Goal: Task Accomplishment & Management: Use online tool/utility

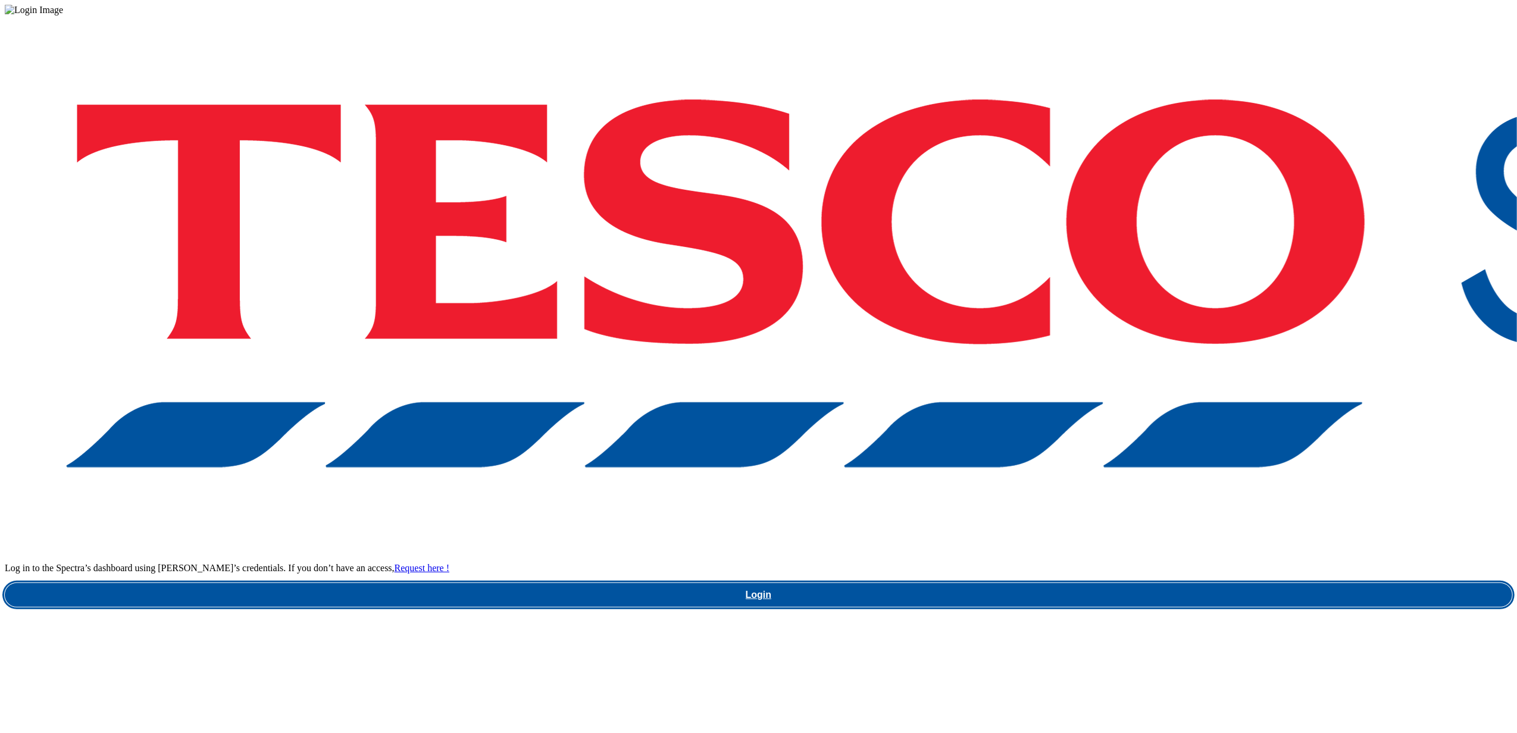
click at [1175, 583] on link "Login" at bounding box center [759, 595] width 1508 height 24
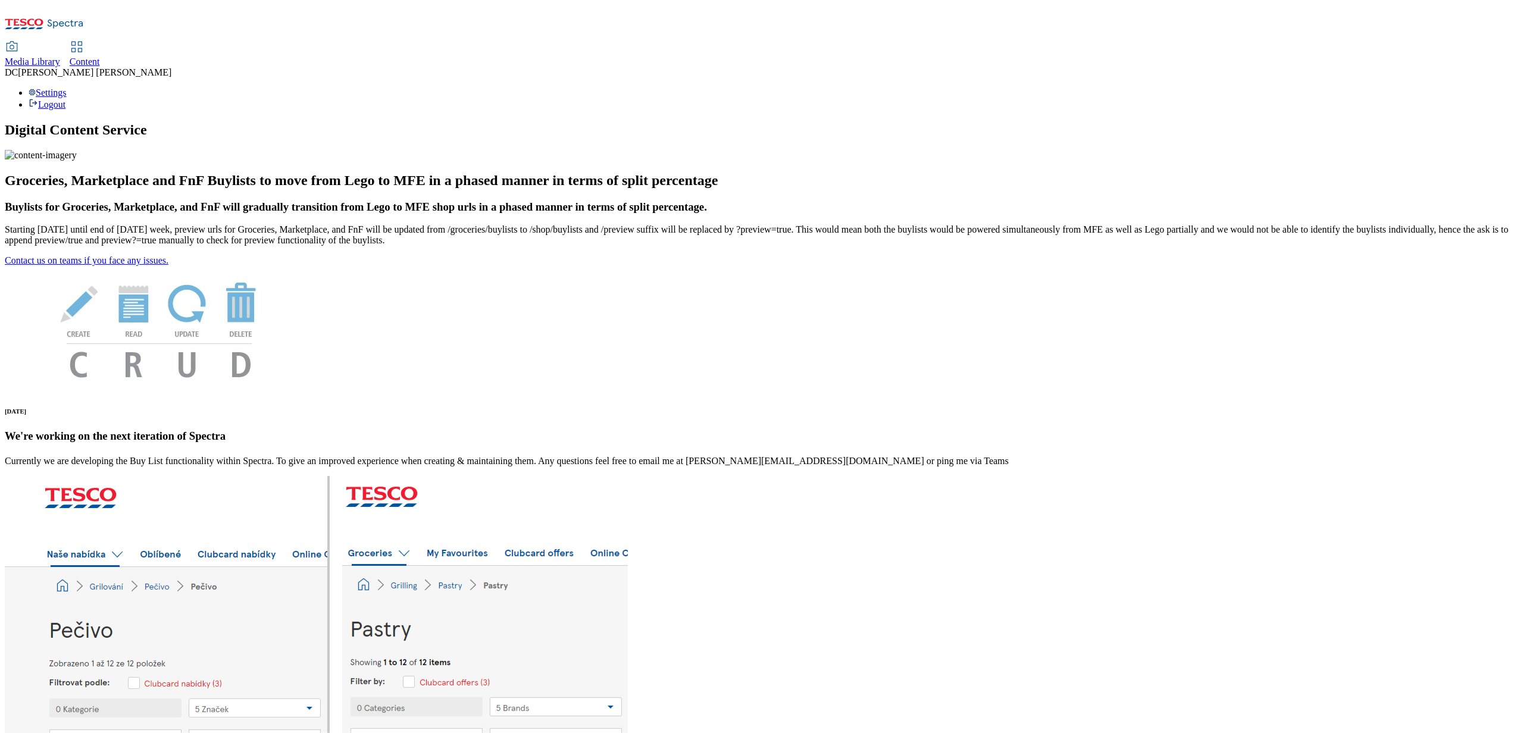
click at [100, 57] on span "Content" at bounding box center [85, 62] width 30 height 10
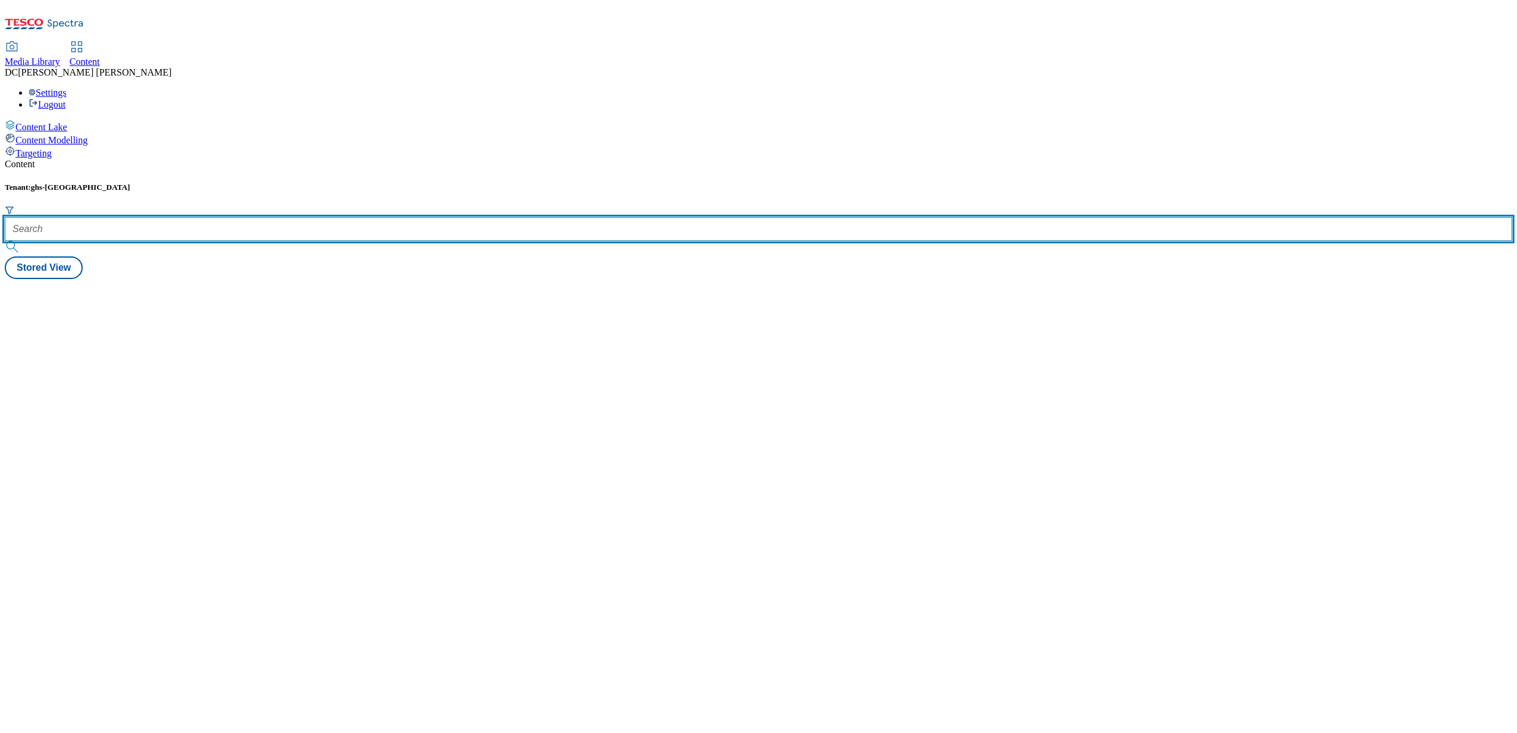
click at [265, 217] on input "text" at bounding box center [759, 229] width 1508 height 24
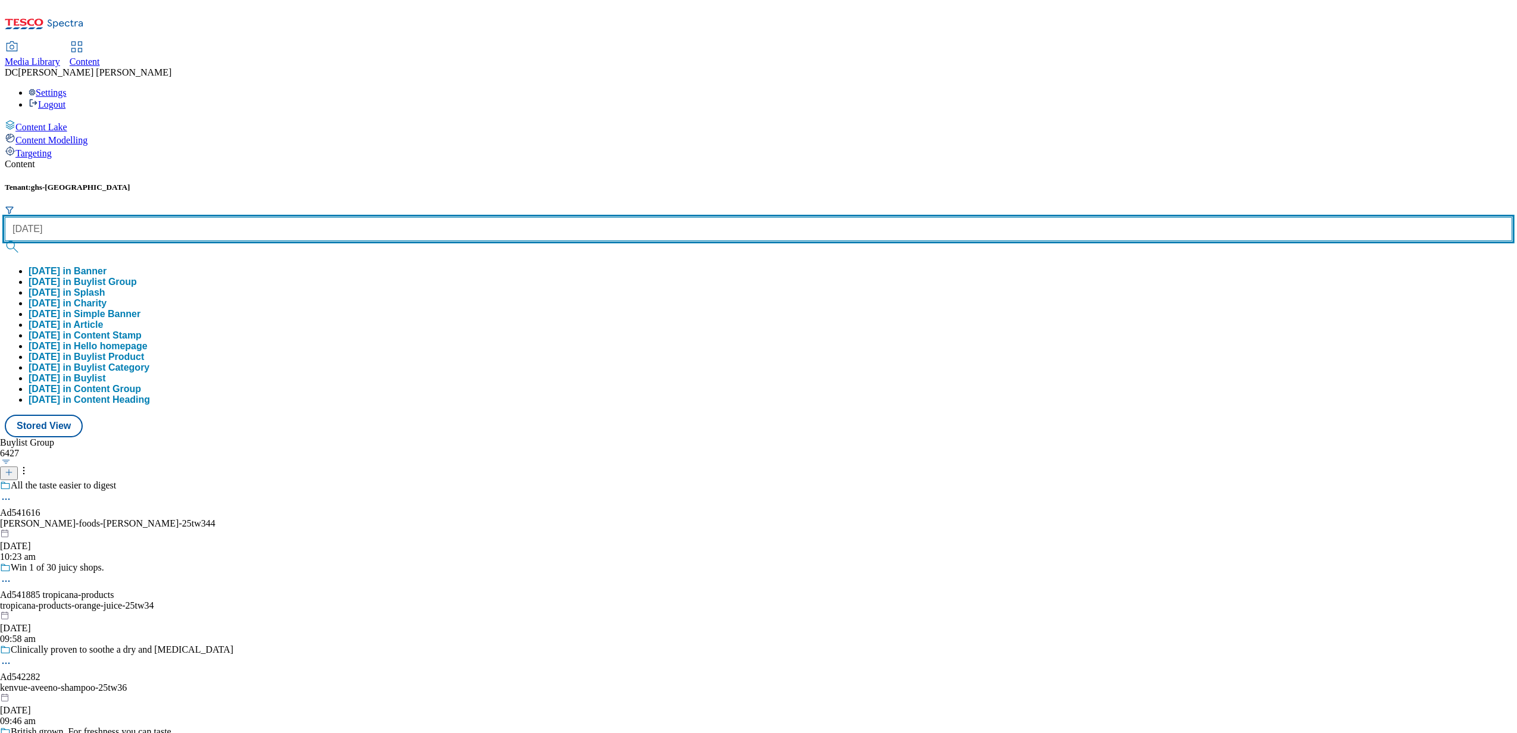
type input "halloween"
click at [5, 241] on button "submit" at bounding box center [13, 247] width 17 height 12
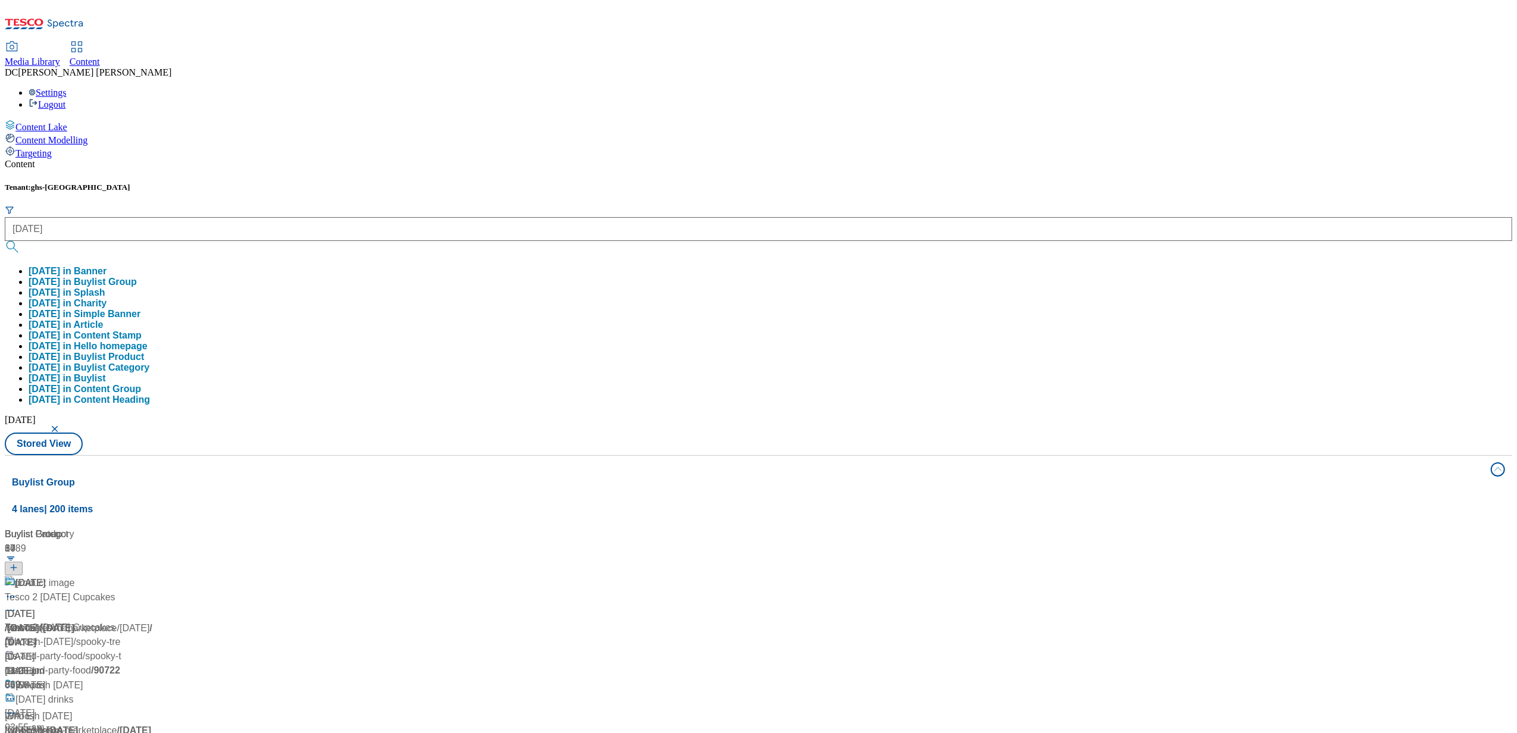
click at [525, 42] on div "Media Library Content DC Dan Curtis Settings Logout" at bounding box center [759, 76] width 1508 height 68
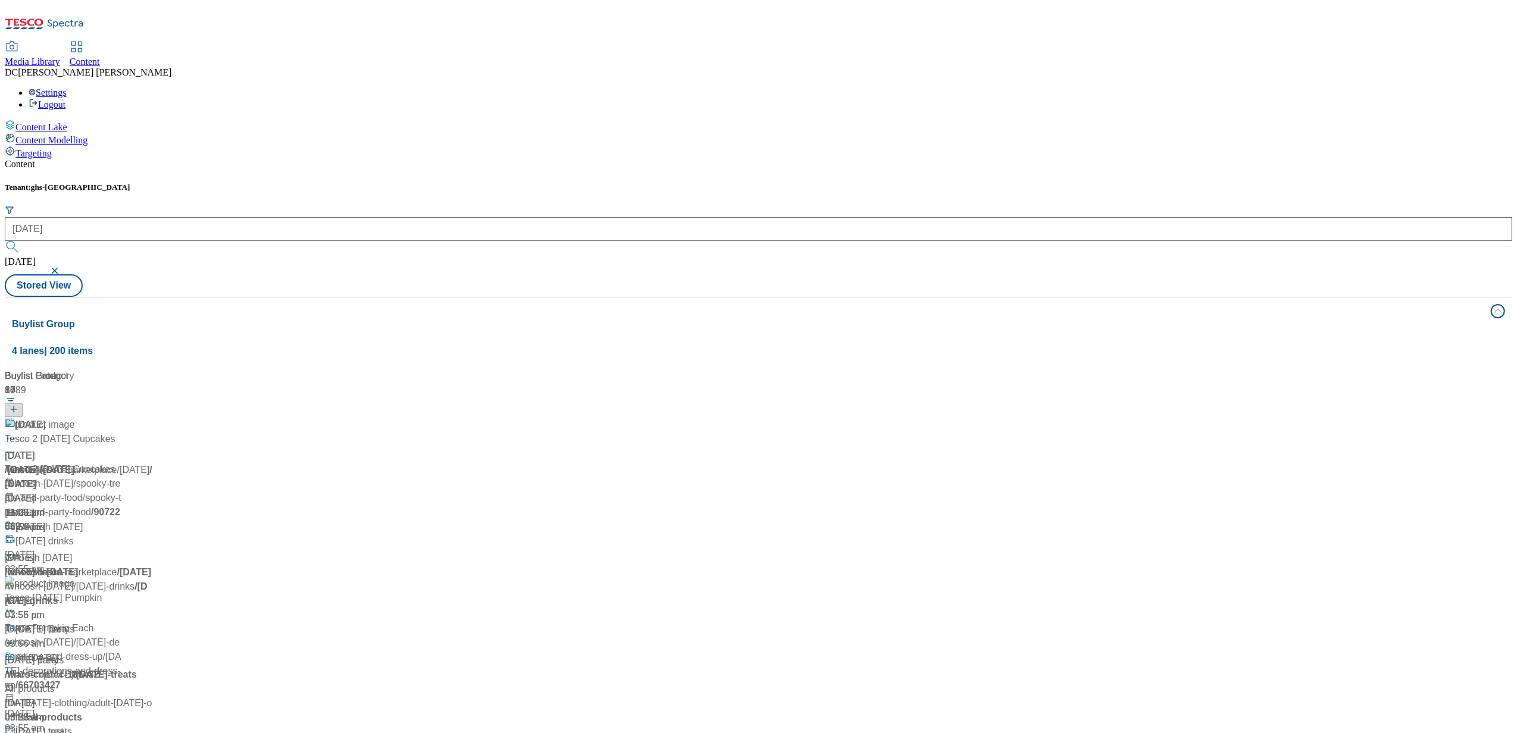
click at [154, 418] on div "Halloween Halloween / halloween 23 Sept 2024 11:05 am" at bounding box center [79, 469] width 149 height 102
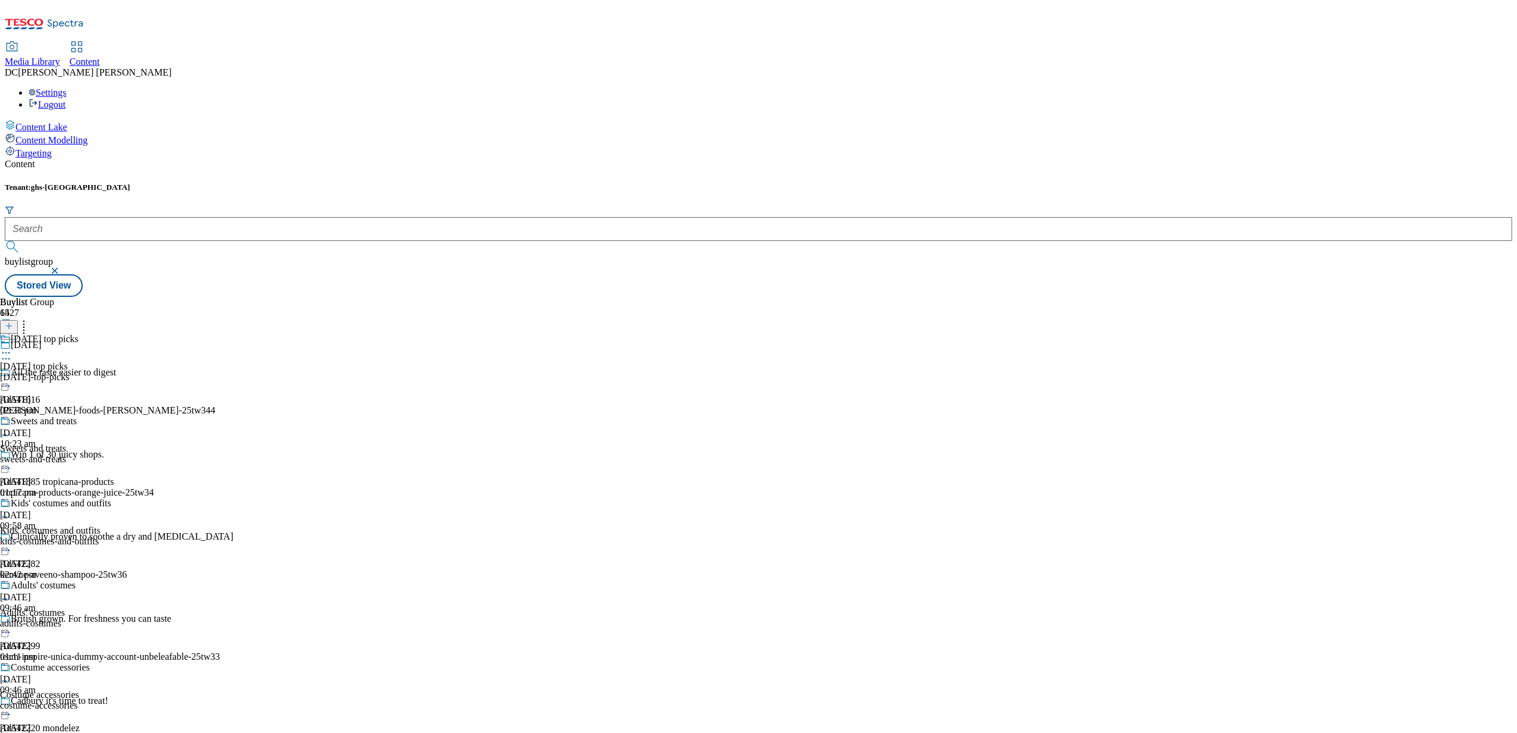
click at [111, 372] on div "halloween-top-picks" at bounding box center [55, 377] width 111 height 11
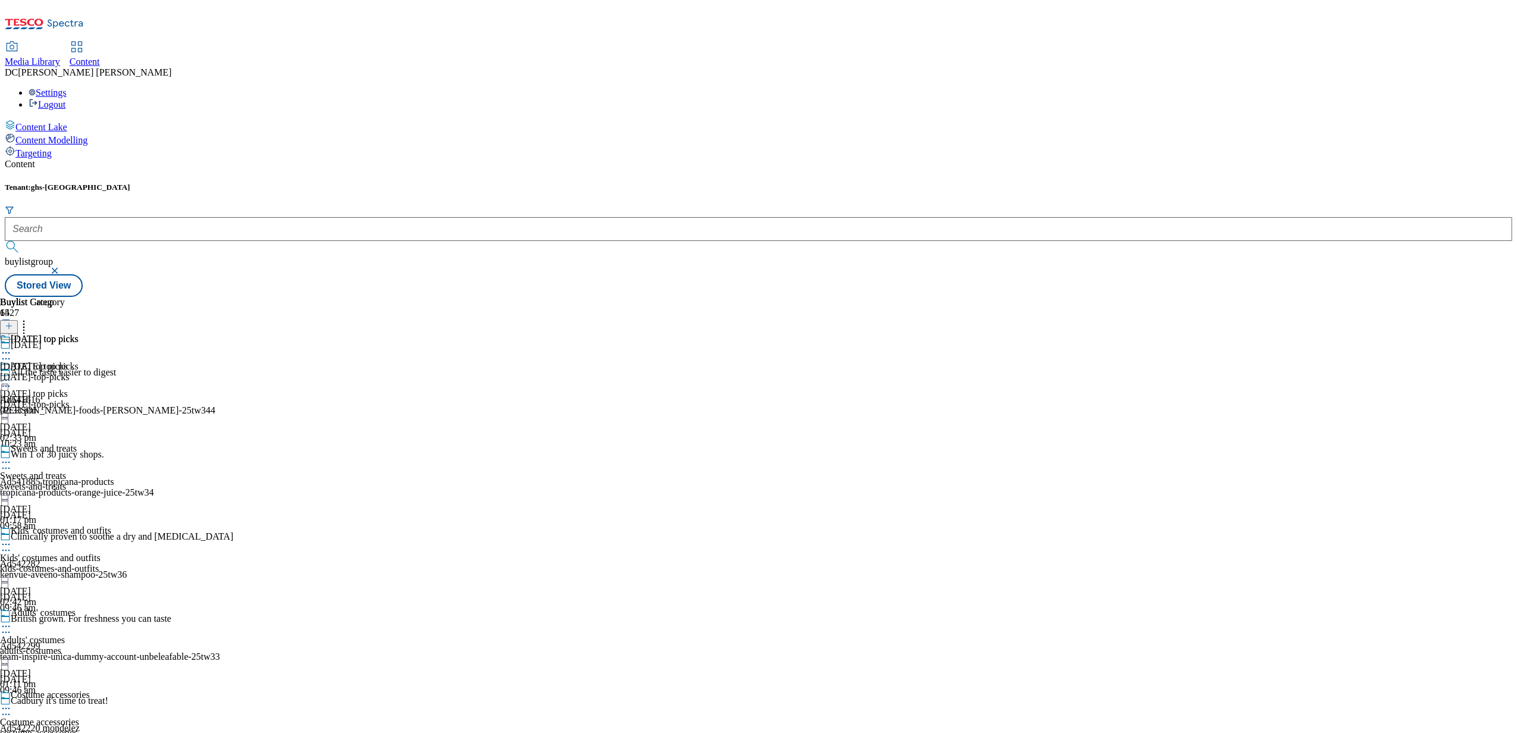
scroll to position [396, 0]
click at [90, 690] on span "Costume accessories" at bounding box center [50, 696] width 79 height 13
click at [90, 372] on div "costume-accessories" at bounding box center [45, 377] width 90 height 11
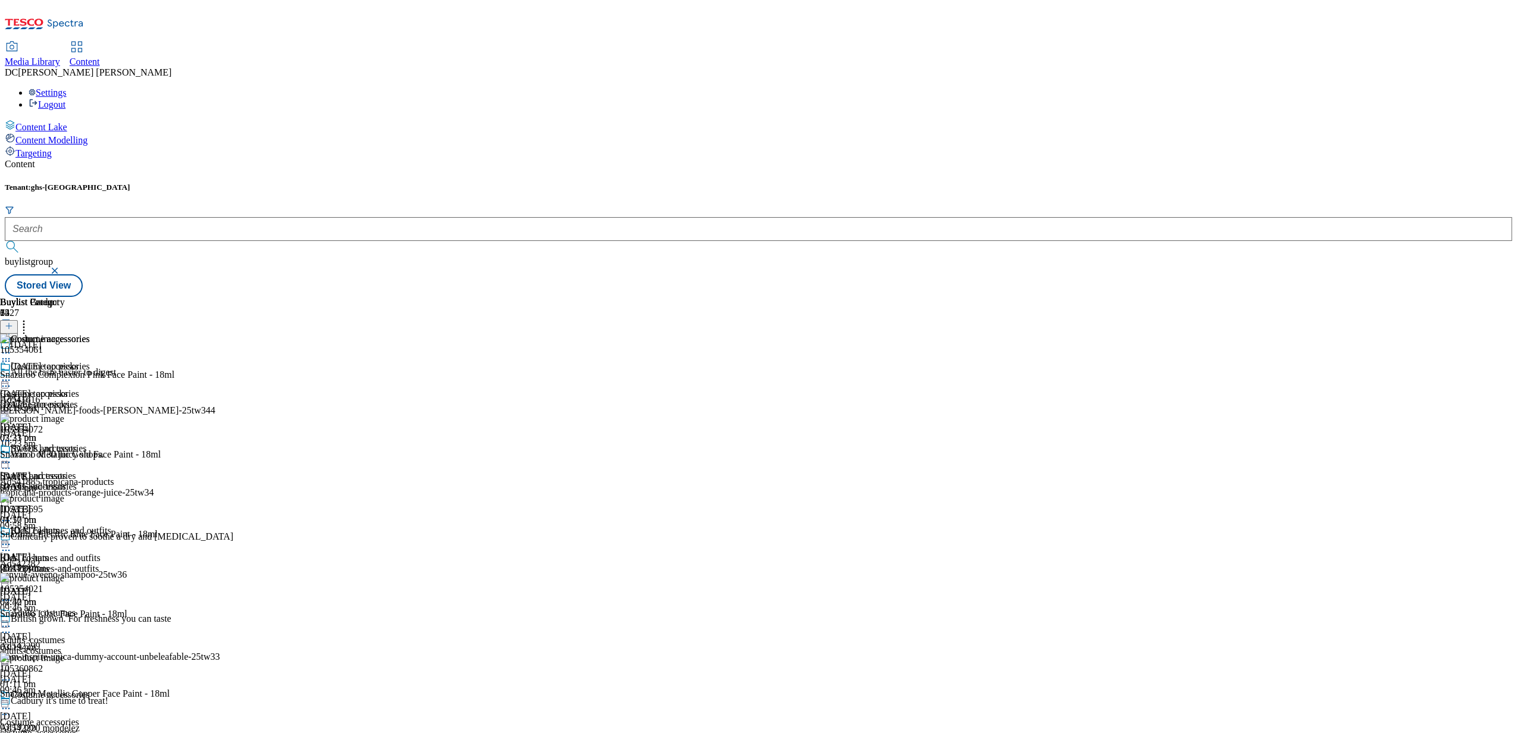
scroll to position [8545, 0]
click at [90, 481] on div "halloween-accessories" at bounding box center [45, 486] width 90 height 11
click at [48, 553] on div "Halloween hats" at bounding box center [24, 558] width 48 height 11
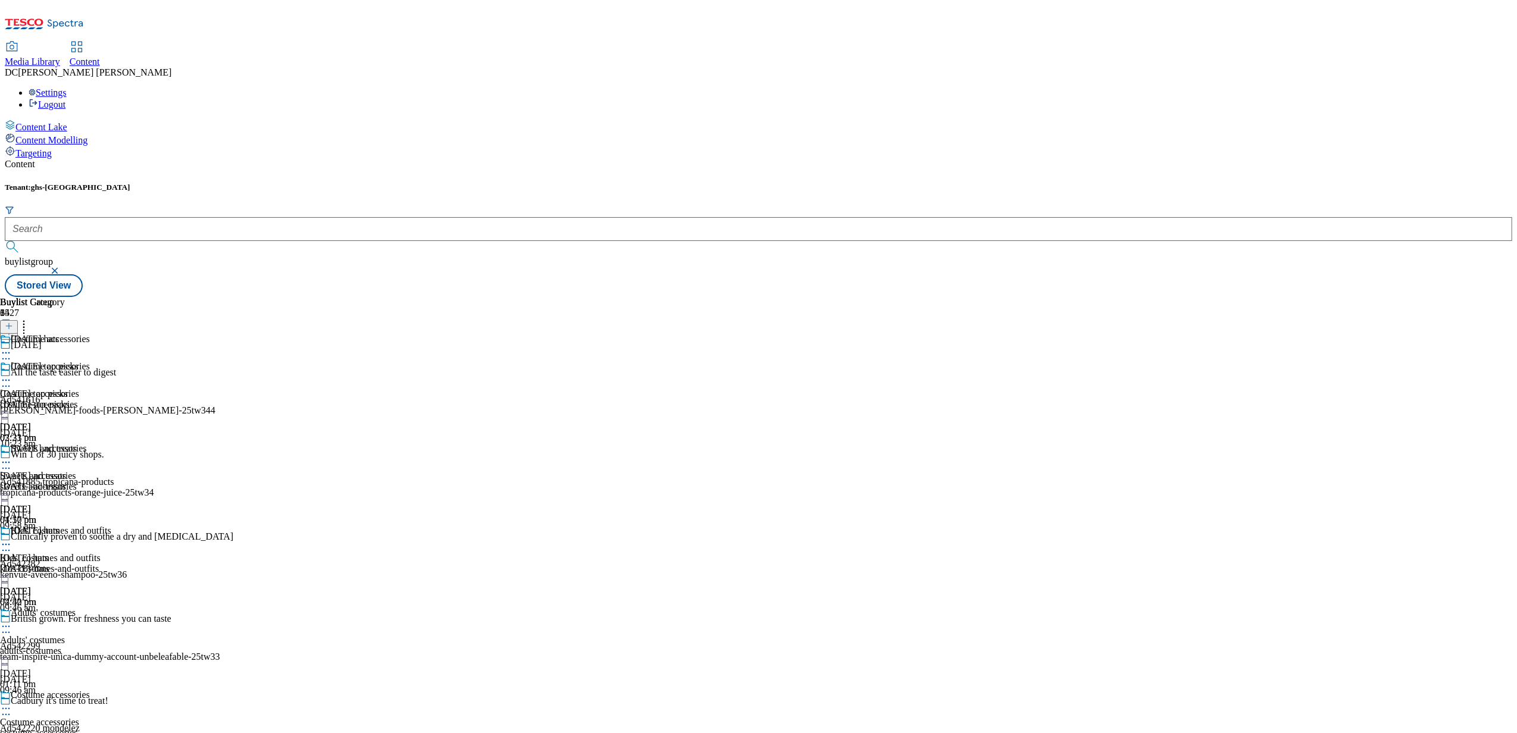
click at [90, 443] on div "Halloween accessories Halloween accessories halloween-accessories 29 Sept 2025 …" at bounding box center [45, 484] width 90 height 82
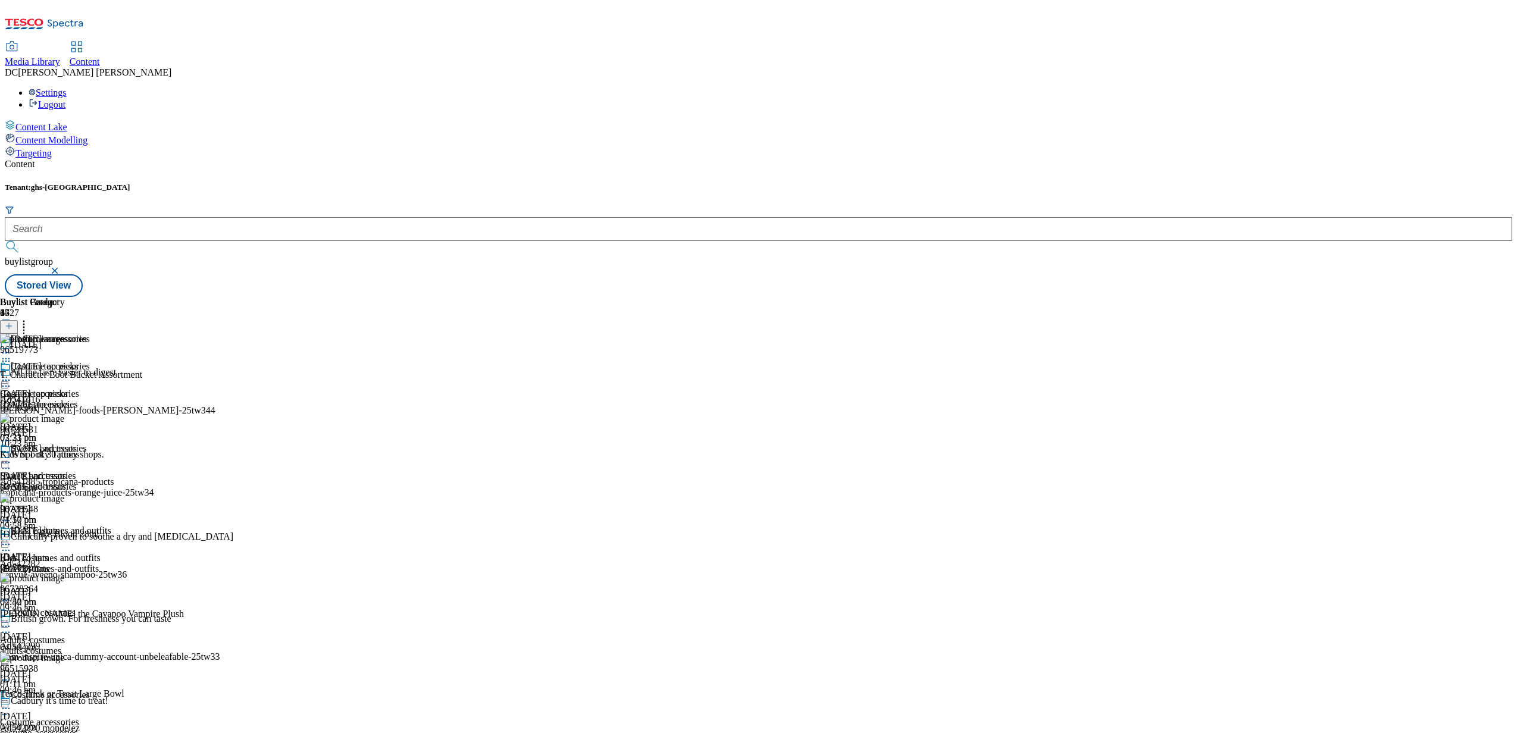
click at [90, 564] on div "halloween-hats" at bounding box center [45, 569] width 90 height 11
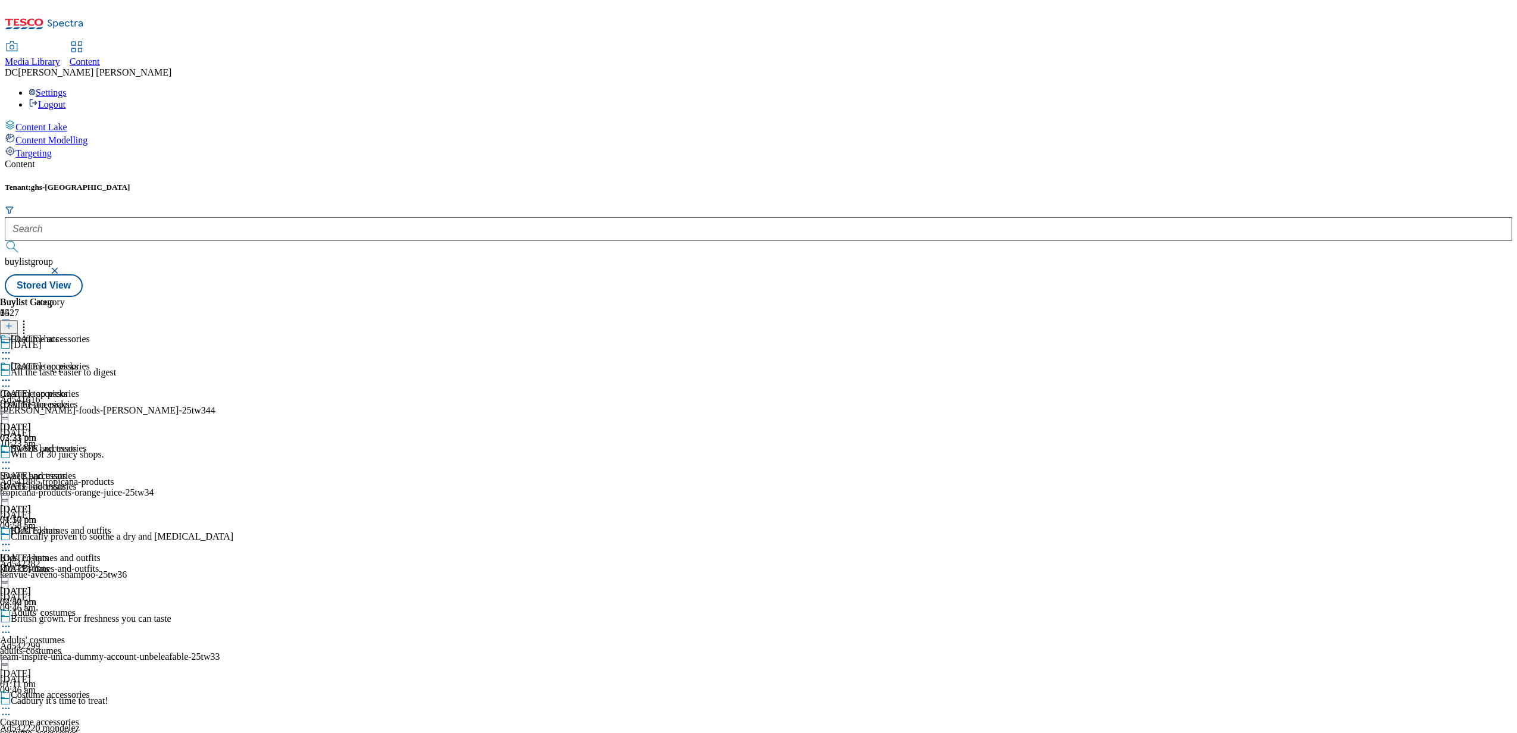
click at [90, 481] on div "halloween-accessories" at bounding box center [45, 486] width 90 height 11
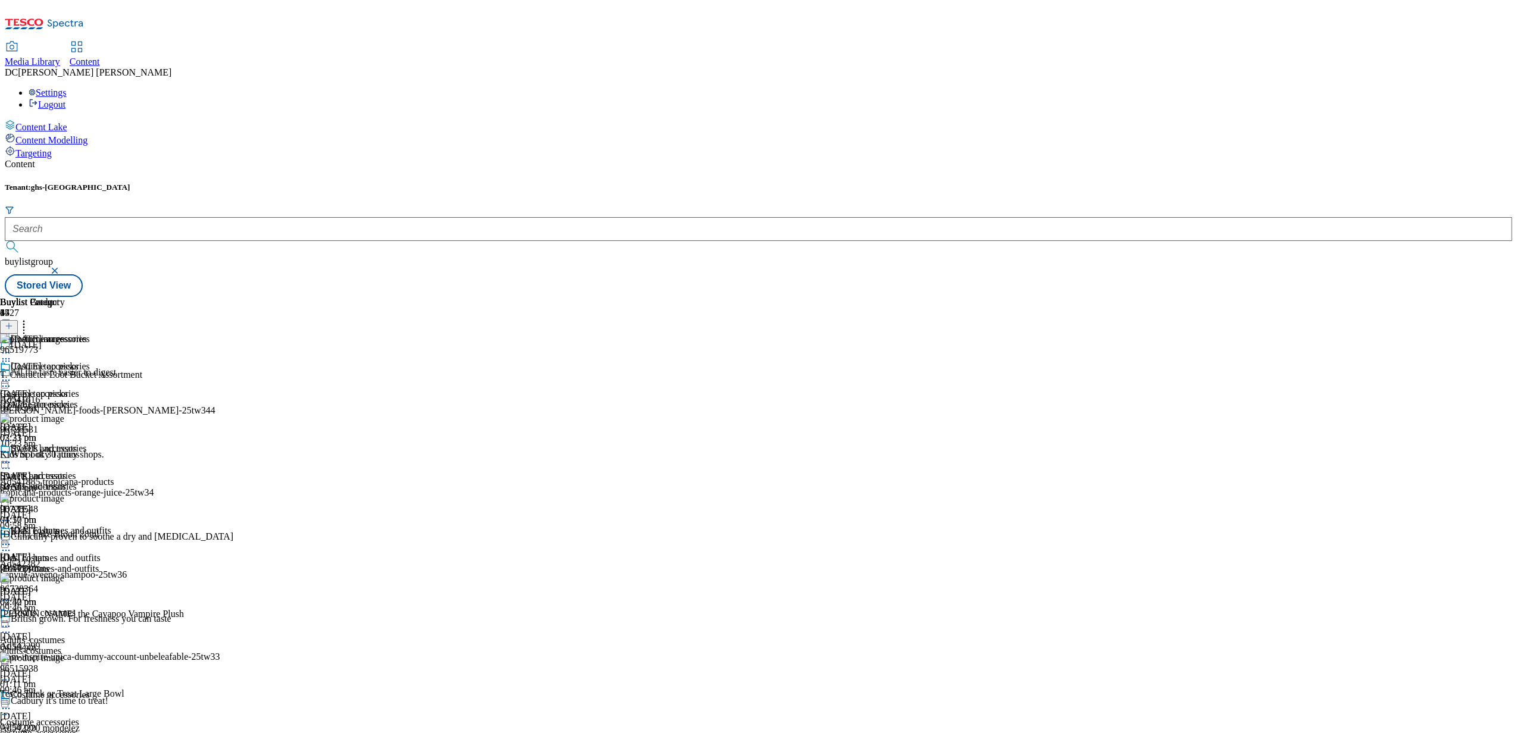
click at [90, 564] on div "halloween-hats" at bounding box center [45, 569] width 90 height 11
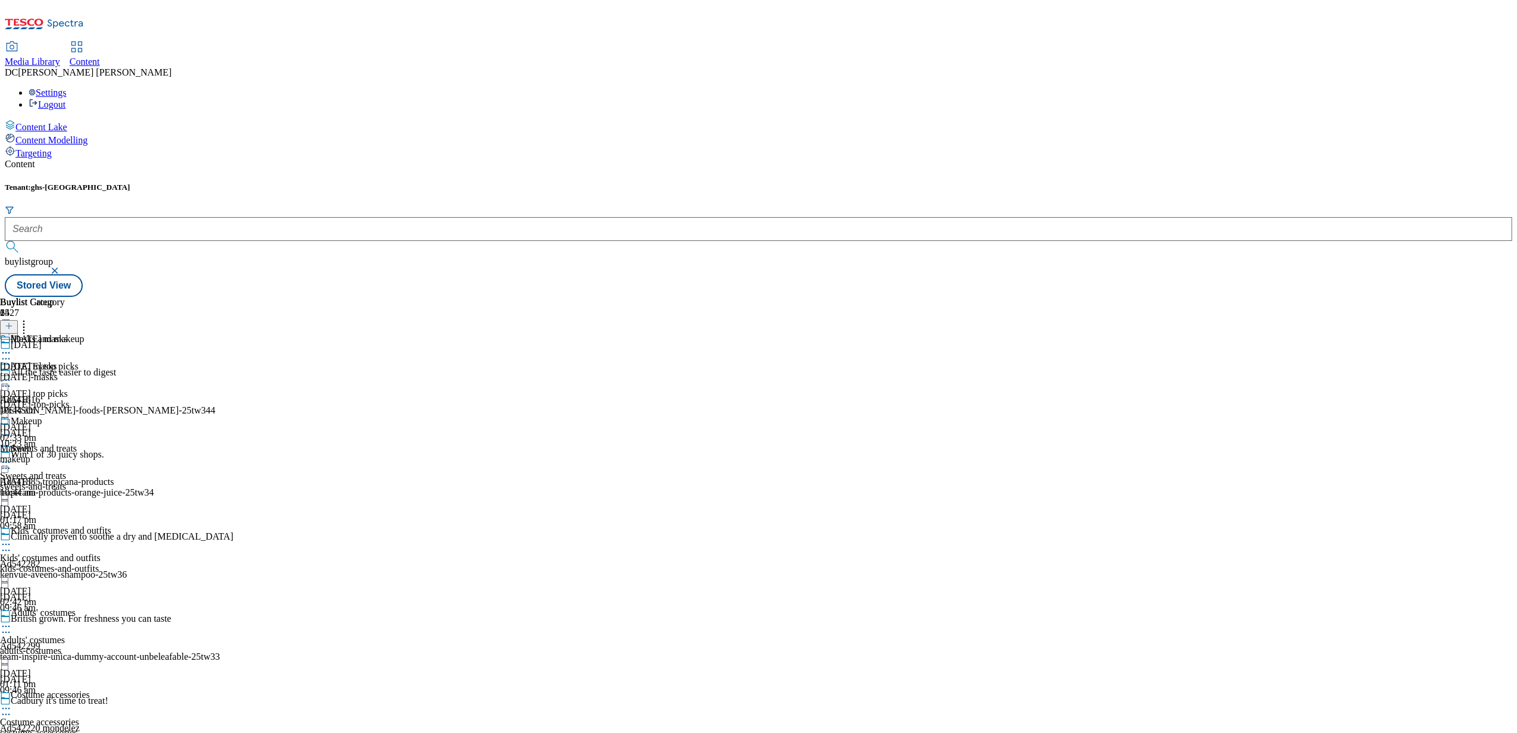
click at [111, 728] on div "costume-accessories" at bounding box center [55, 733] width 111 height 11
click at [12, 347] on icon at bounding box center [6, 353] width 12 height 12
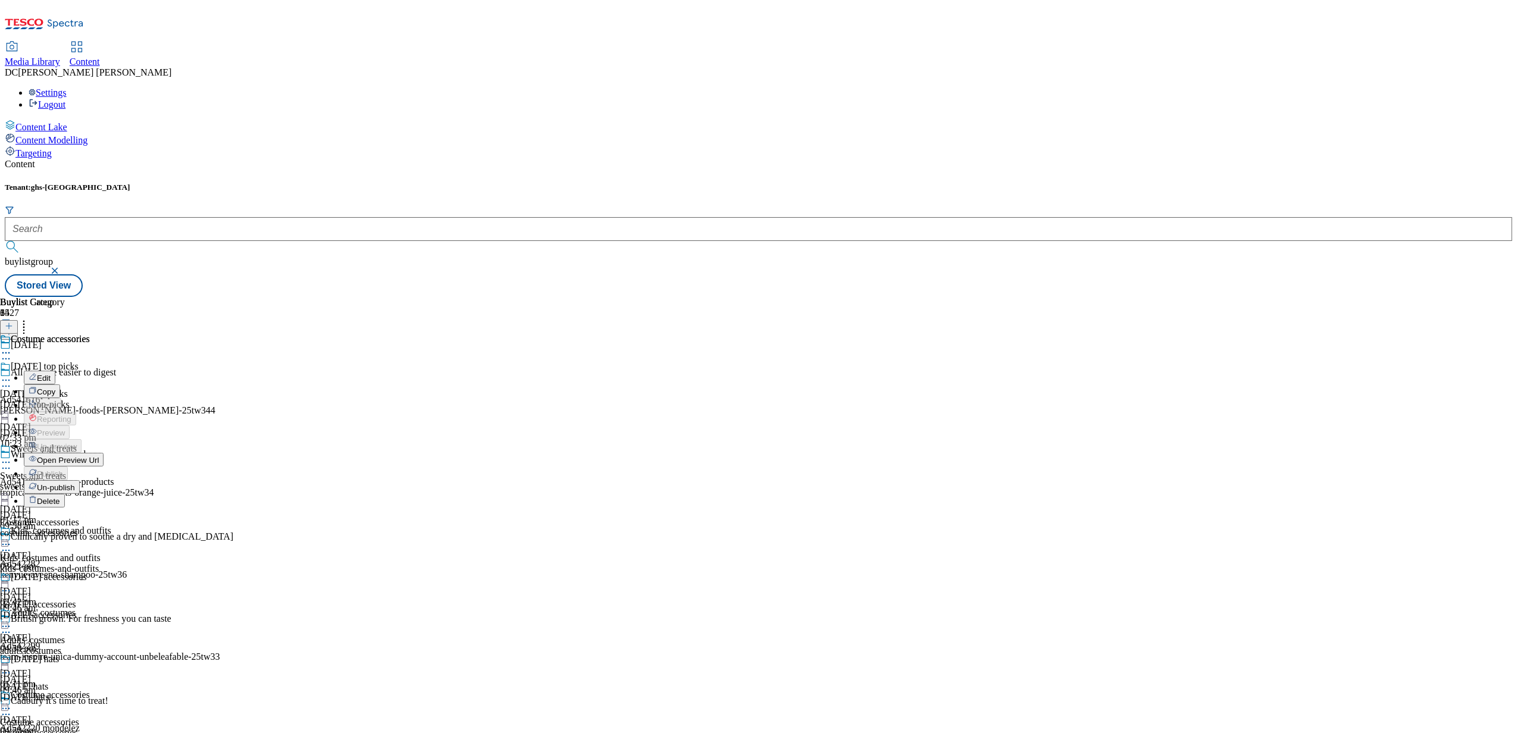
click at [861, 297] on div "Content Tenant: ghs-uk buylistgroup Stored View Buylist Group 6427 Halloween Al…" at bounding box center [759, 228] width 1508 height 138
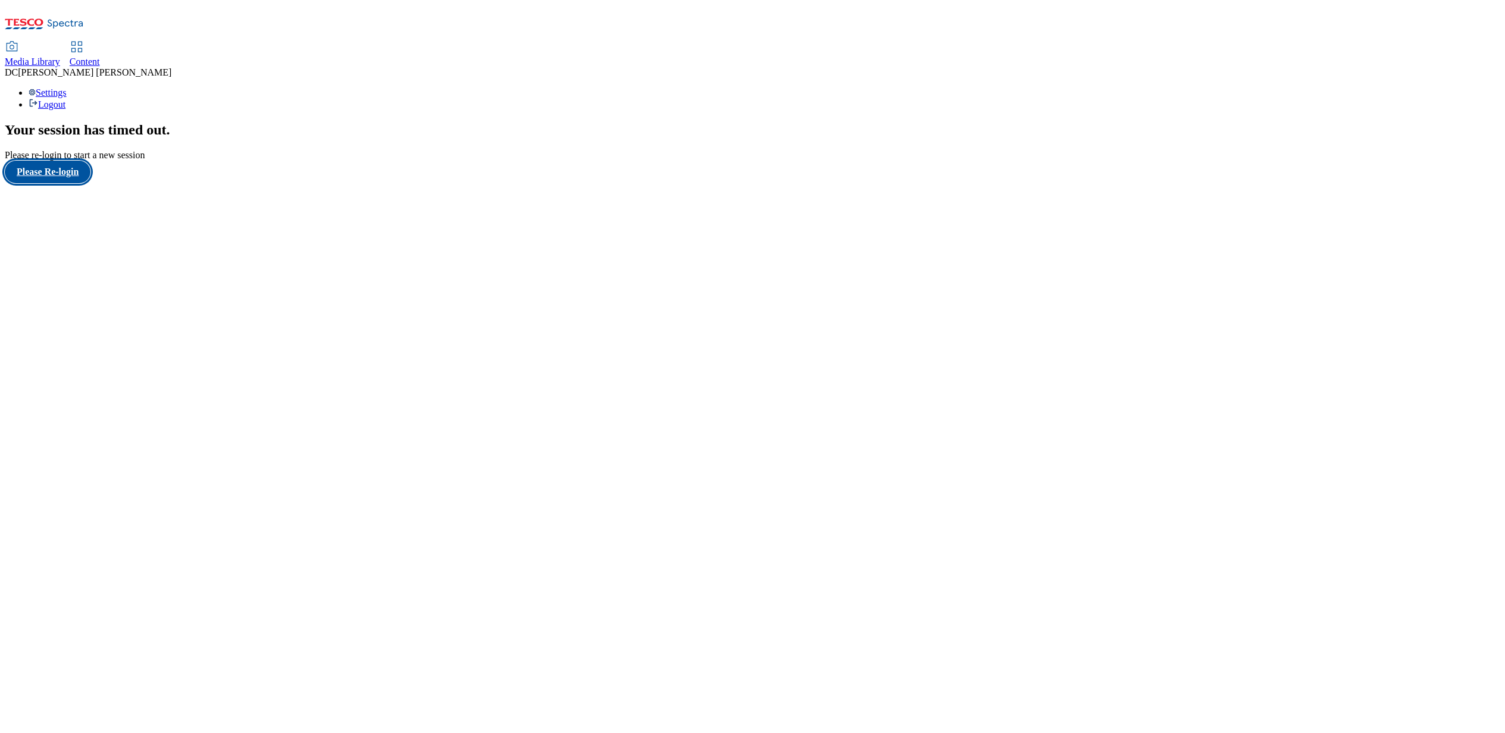
click at [58, 183] on button "Please Re-login" at bounding box center [48, 172] width 86 height 23
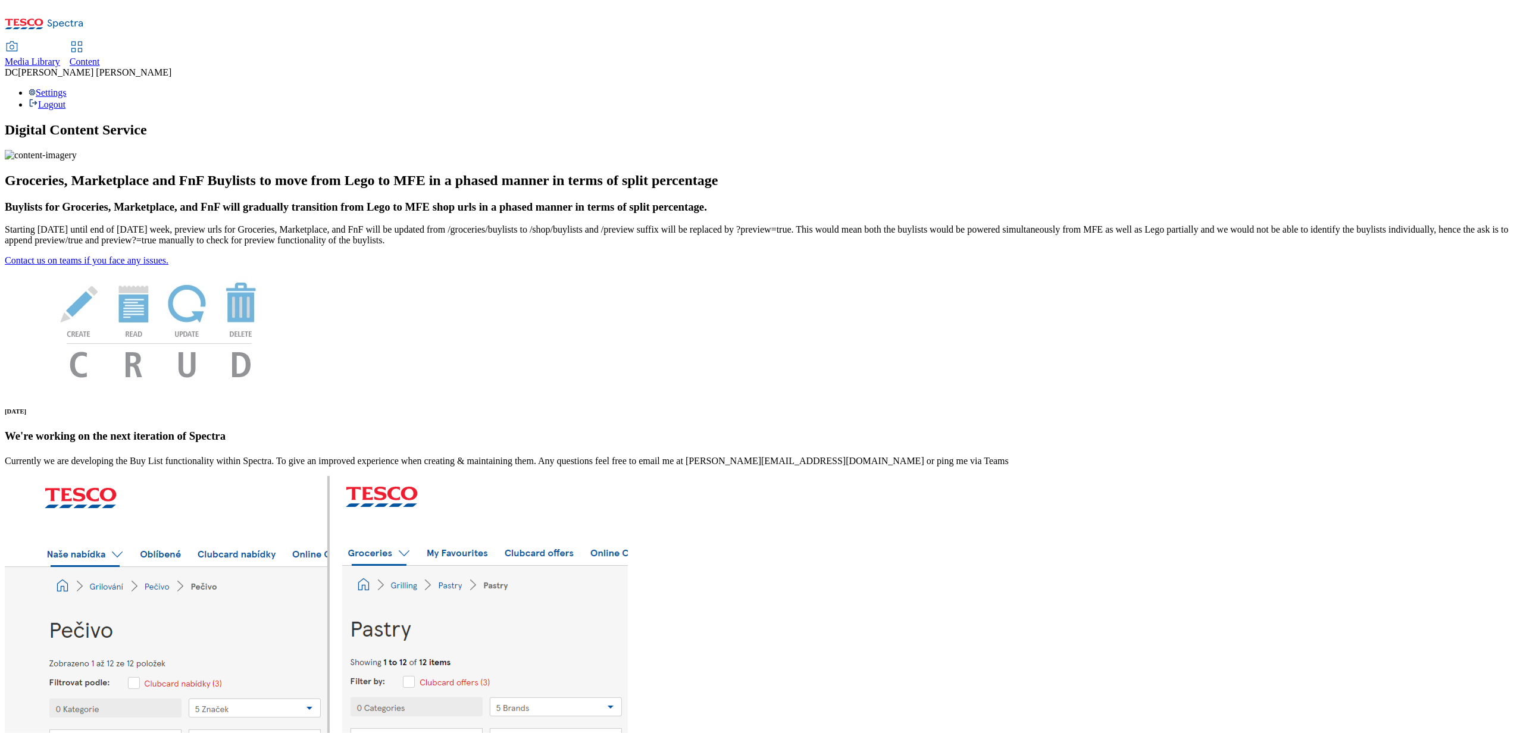
click at [84, 40] on icon at bounding box center [77, 47] width 14 height 14
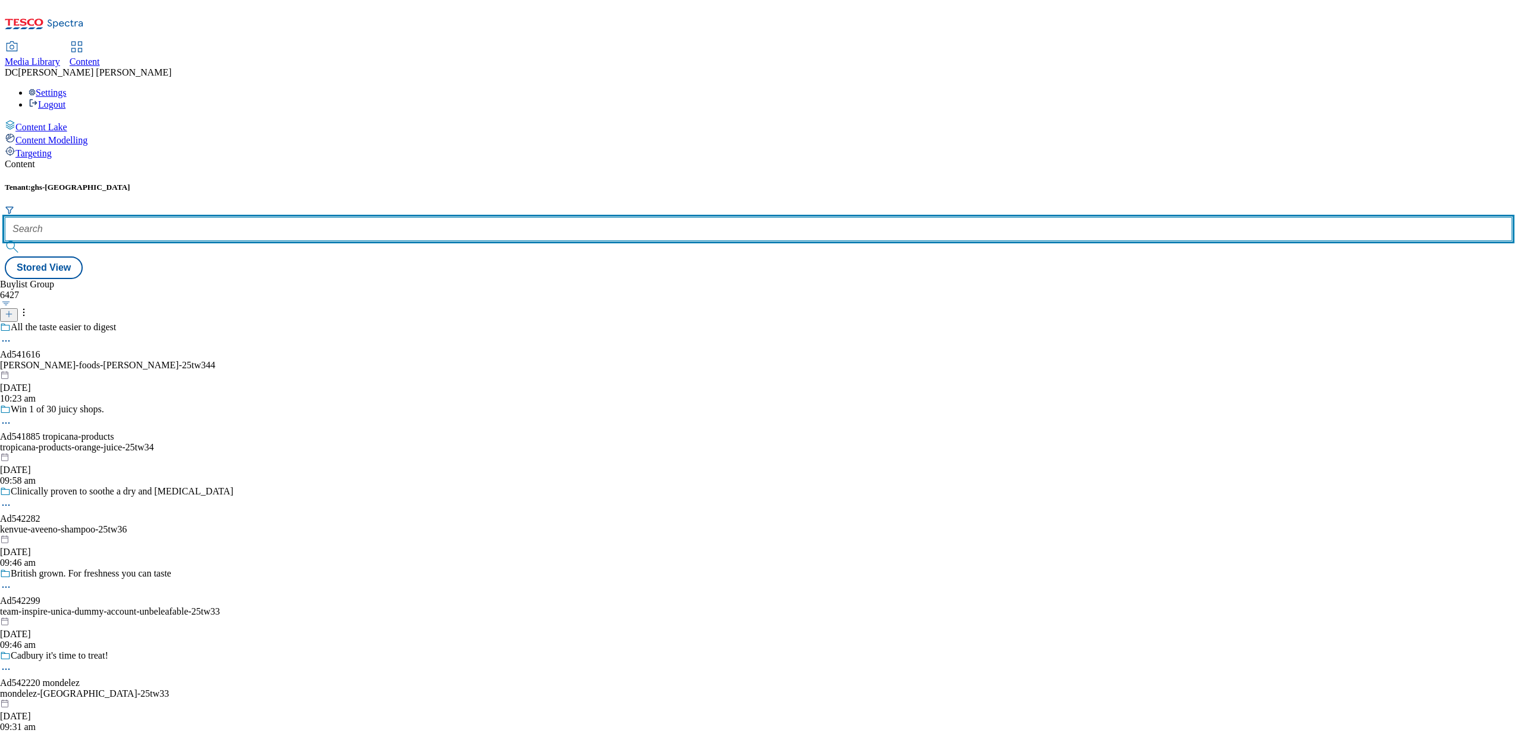
click at [276, 217] on input "text" at bounding box center [759, 229] width 1508 height 24
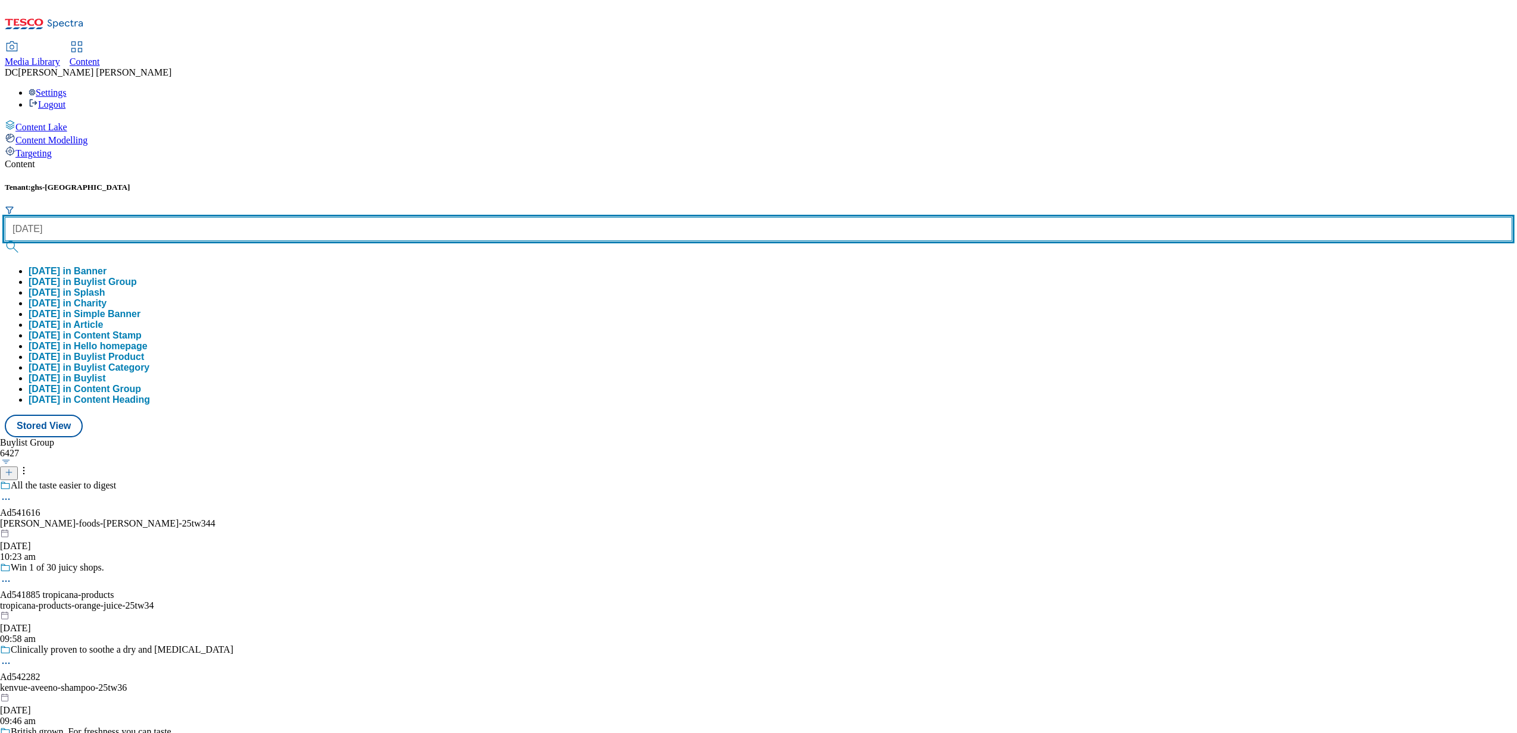
type input "halloween"
click at [5, 241] on button "submit" at bounding box center [13, 247] width 17 height 12
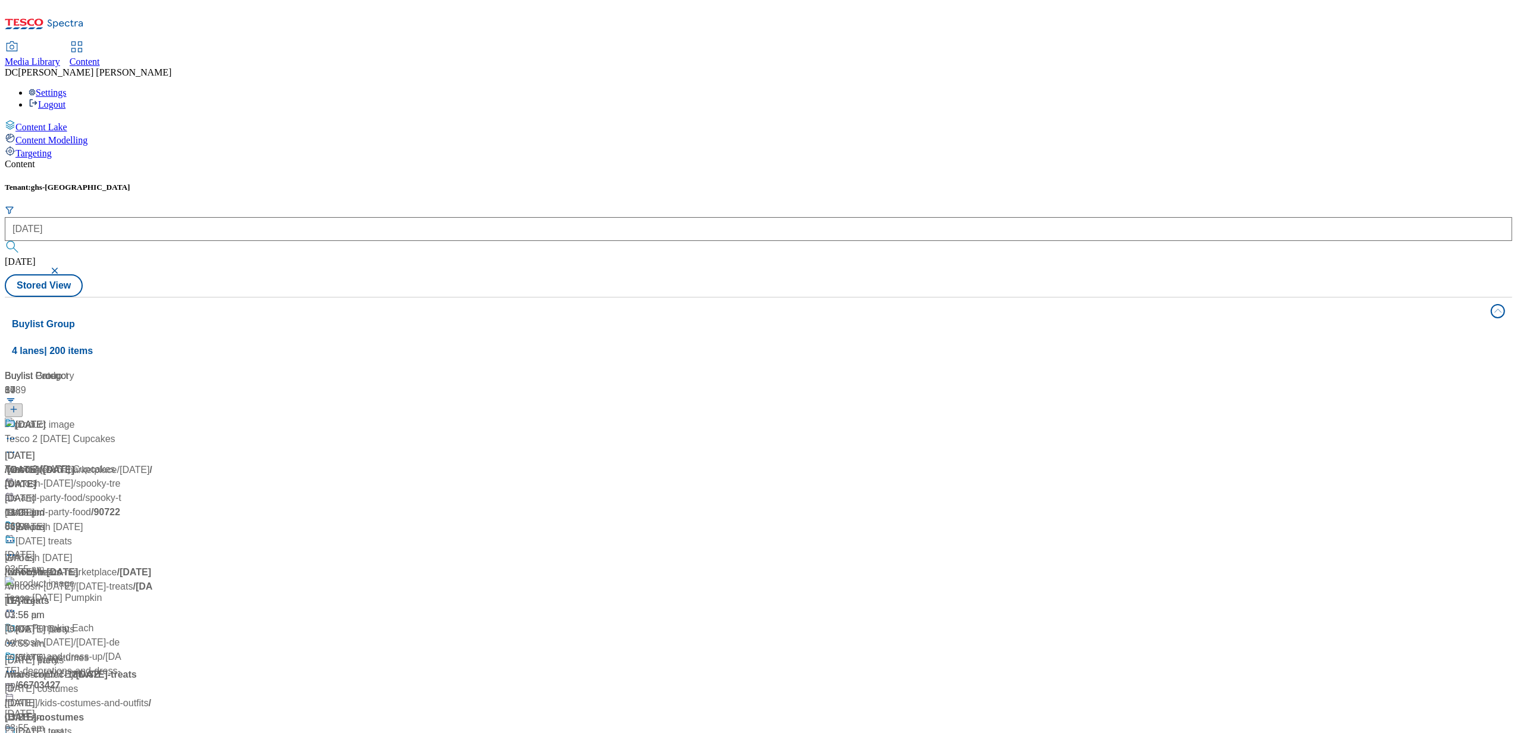
click at [669, 183] on div "Tenant: ghs-uk halloween halloween Stored View" at bounding box center [759, 240] width 1508 height 114
click at [154, 418] on div "Halloween Halloween / halloween 23 Sept 2024 11:05 am" at bounding box center [79, 469] width 149 height 102
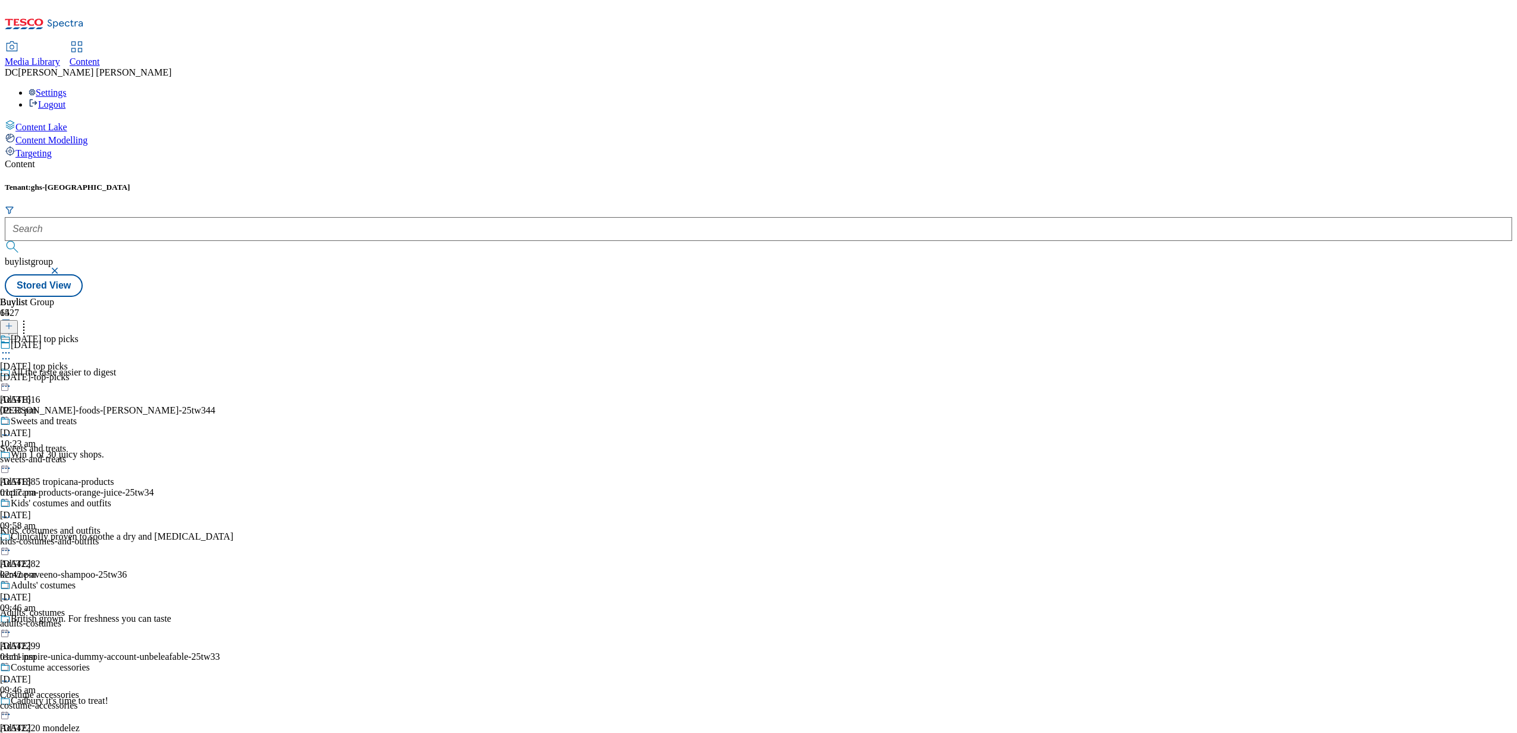
scroll to position [317, 0]
click at [79, 690] on div "Costume accessories" at bounding box center [39, 695] width 79 height 11
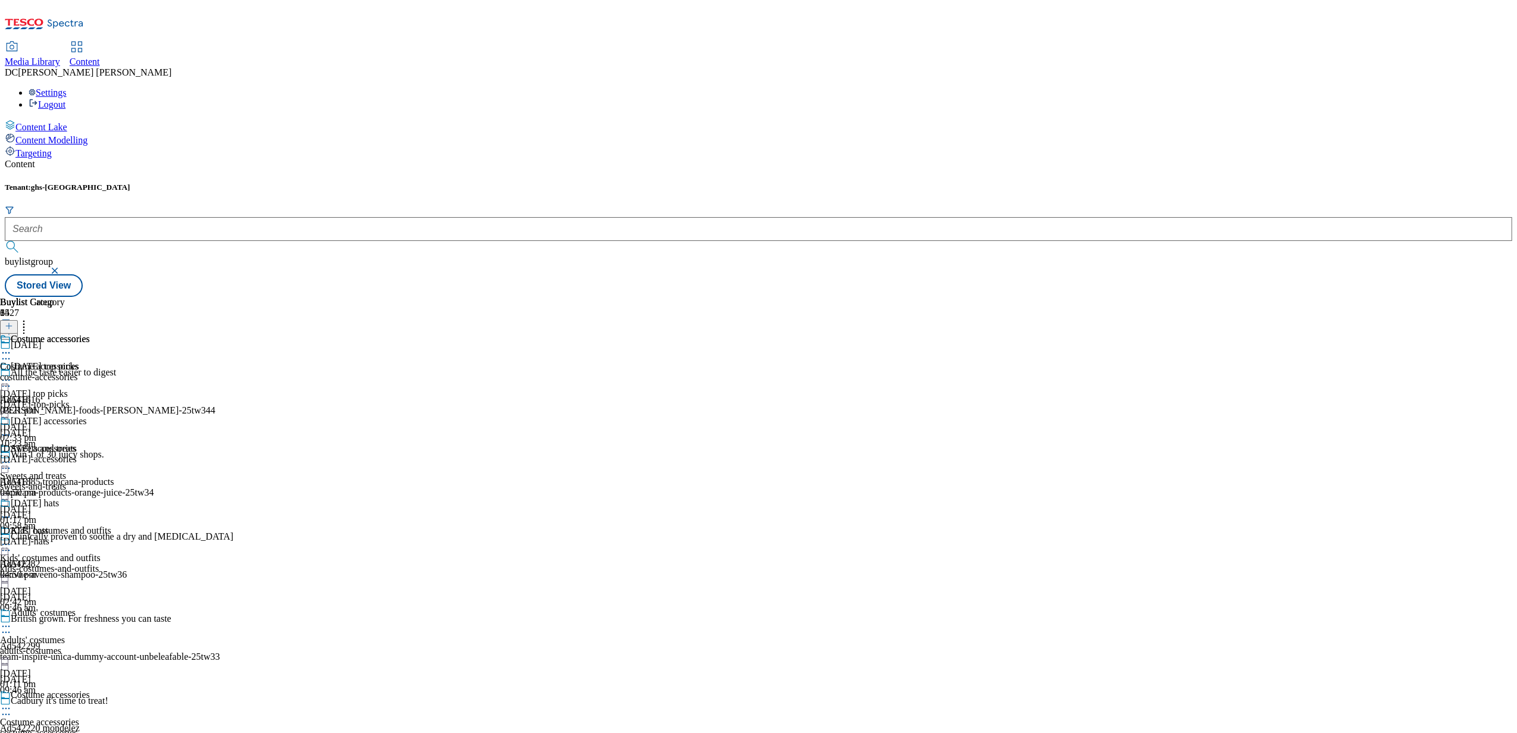
click at [90, 416] on div "Halloween accessories Halloween accessories halloween-accessories 29 Sept 2025 …" at bounding box center [45, 457] width 90 height 82
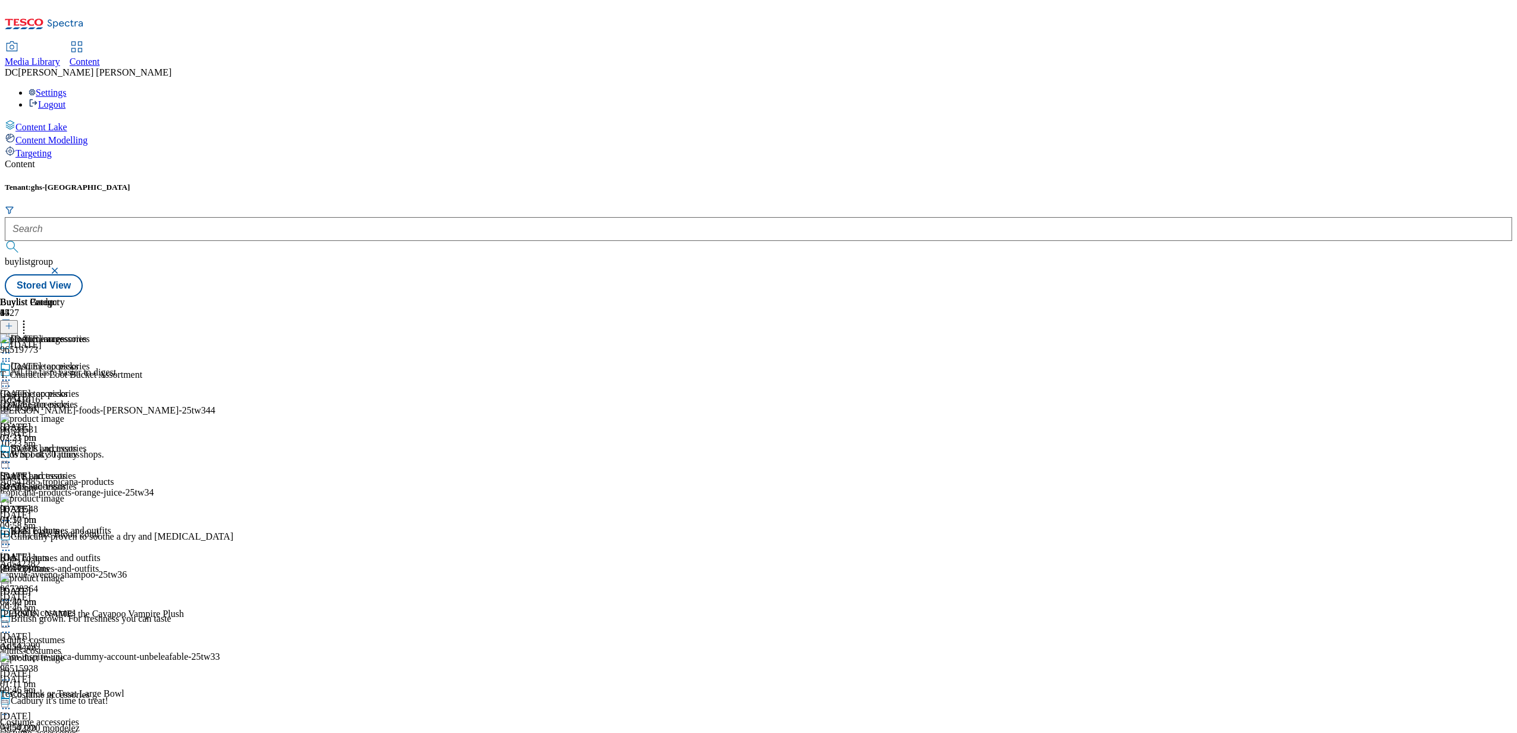
click at [90, 564] on div "halloween-hats" at bounding box center [45, 569] width 90 height 11
click at [90, 481] on div "halloween-accessories" at bounding box center [45, 486] width 90 height 11
click at [90, 361] on div "Costume accessories Costume accessories costume-accessories 16 Sept 2025 03:21 …" at bounding box center [45, 402] width 90 height 82
click at [90, 481] on div "halloween-accessories" at bounding box center [45, 486] width 90 height 11
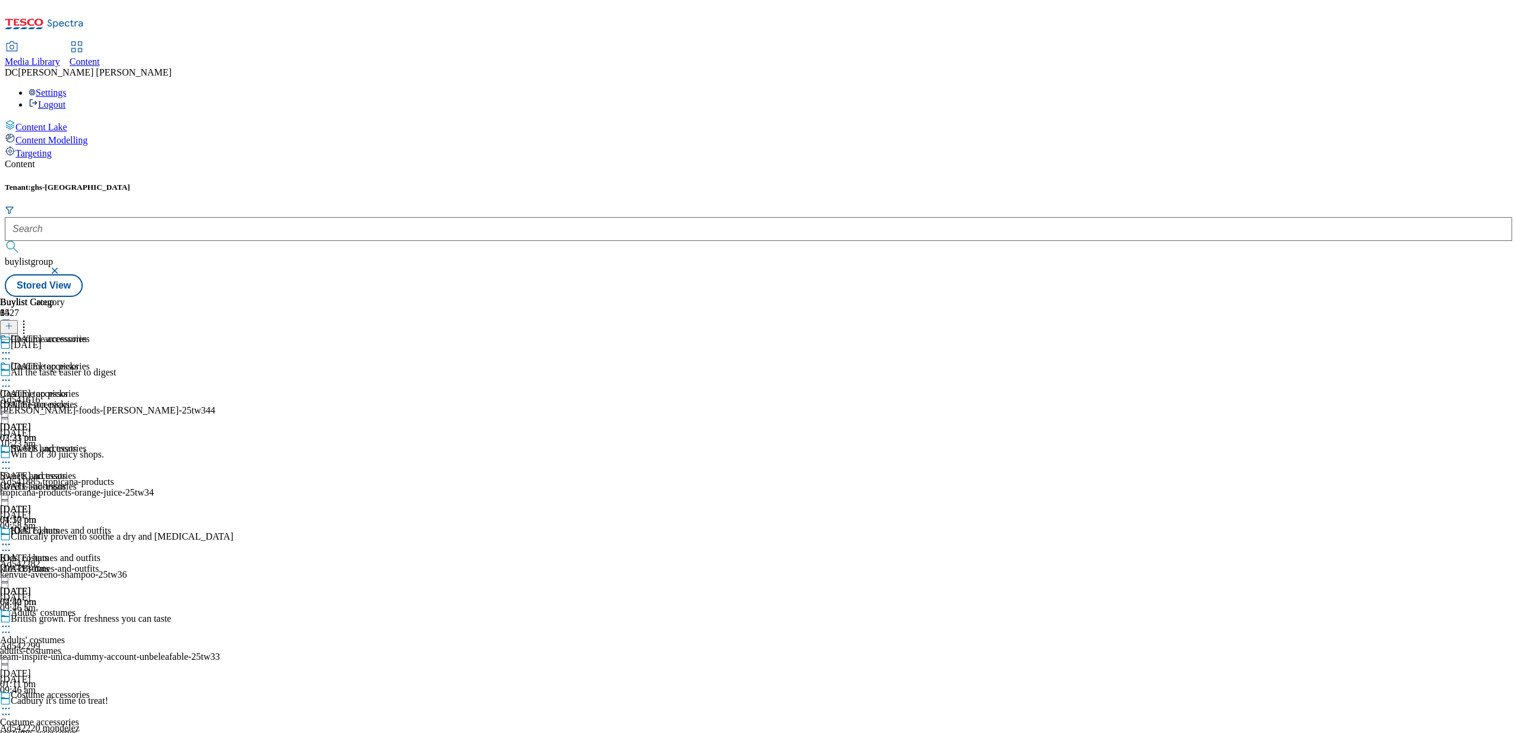
click at [90, 526] on div "Halloween hats Halloween hats halloween-hats 29 Sept 2025 04:50 pm" at bounding box center [45, 567] width 90 height 82
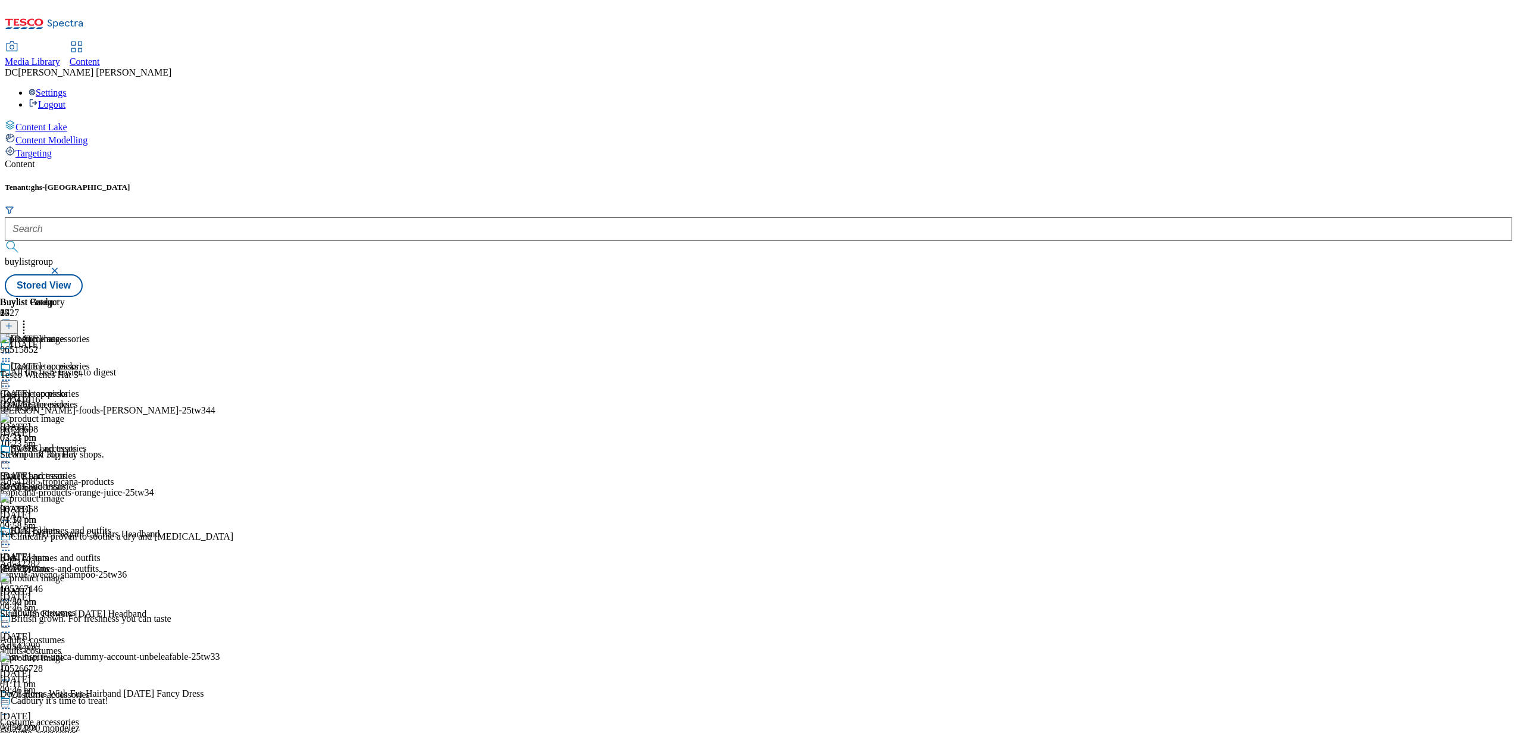
click at [90, 399] on div "costume-accessories" at bounding box center [45, 404] width 90 height 11
click at [90, 481] on div "halloween-accessories" at bounding box center [45, 486] width 90 height 11
click at [90, 564] on div "halloween-hats" at bounding box center [45, 569] width 90 height 11
click at [12, 374] on icon at bounding box center [6, 380] width 12 height 12
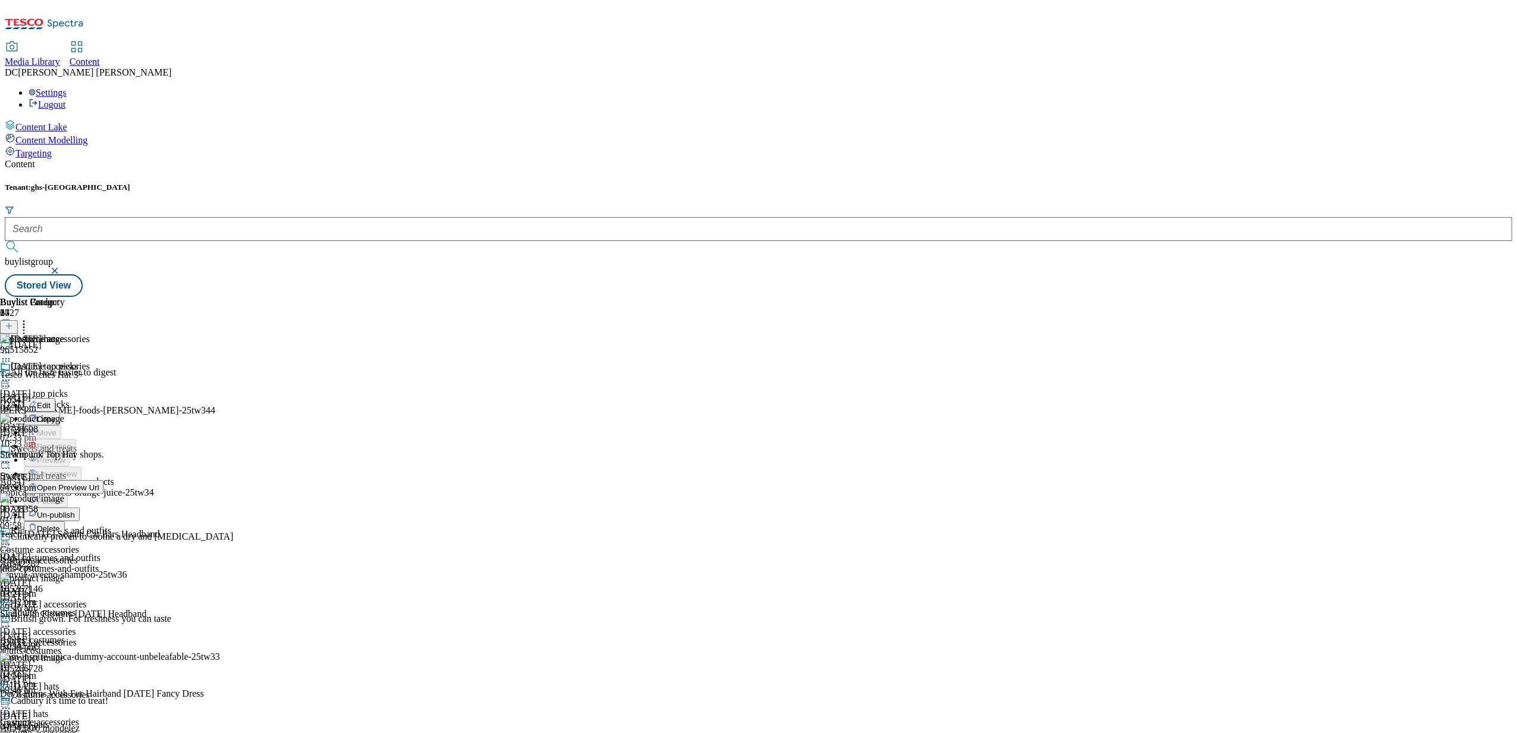
click at [75, 511] on span "Un-publish" at bounding box center [56, 515] width 38 height 9
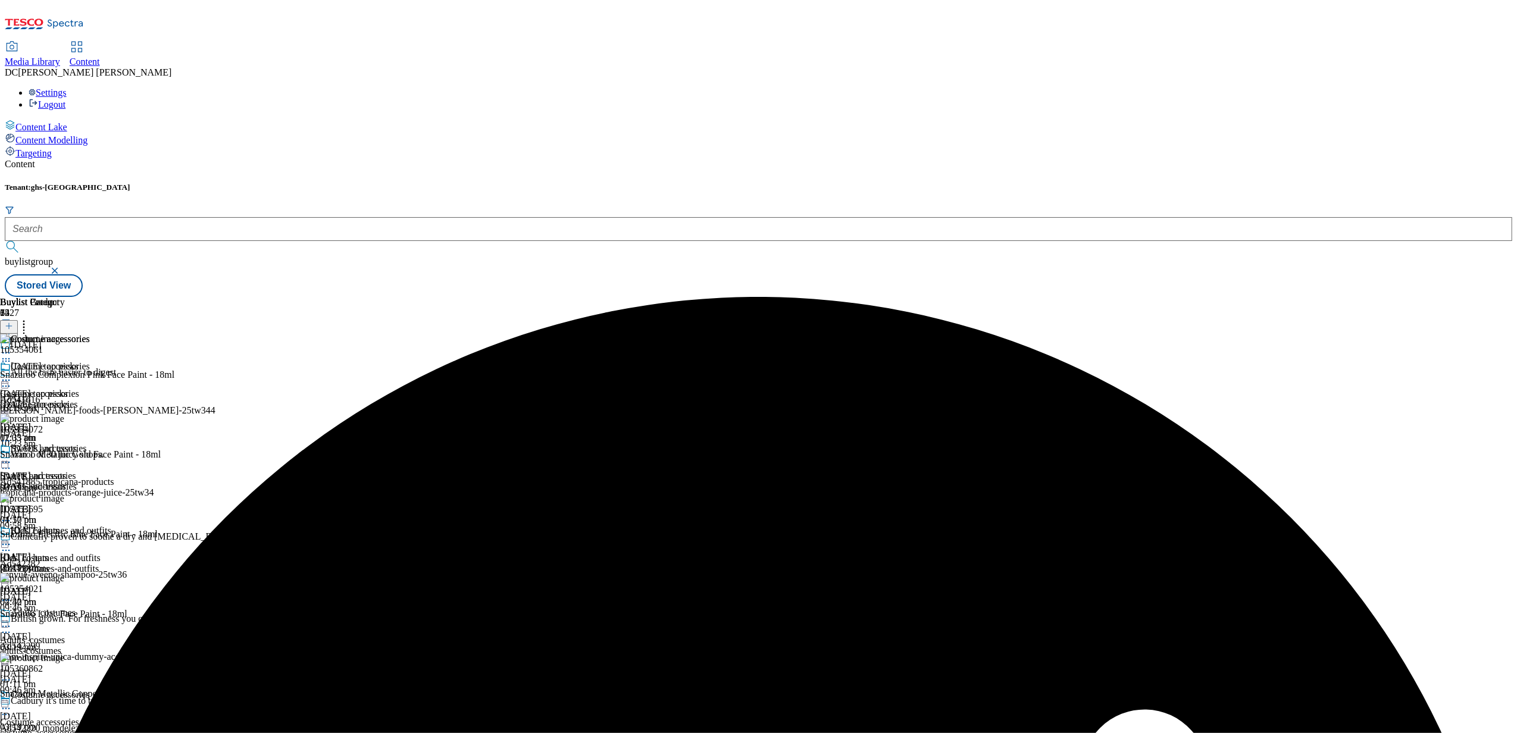
click at [90, 361] on div "Costume accessories Costume accessories costume-accessories 3 Oct 2025 11:05 am" at bounding box center [45, 402] width 90 height 82
click at [12, 374] on icon at bounding box center [6, 380] width 12 height 12
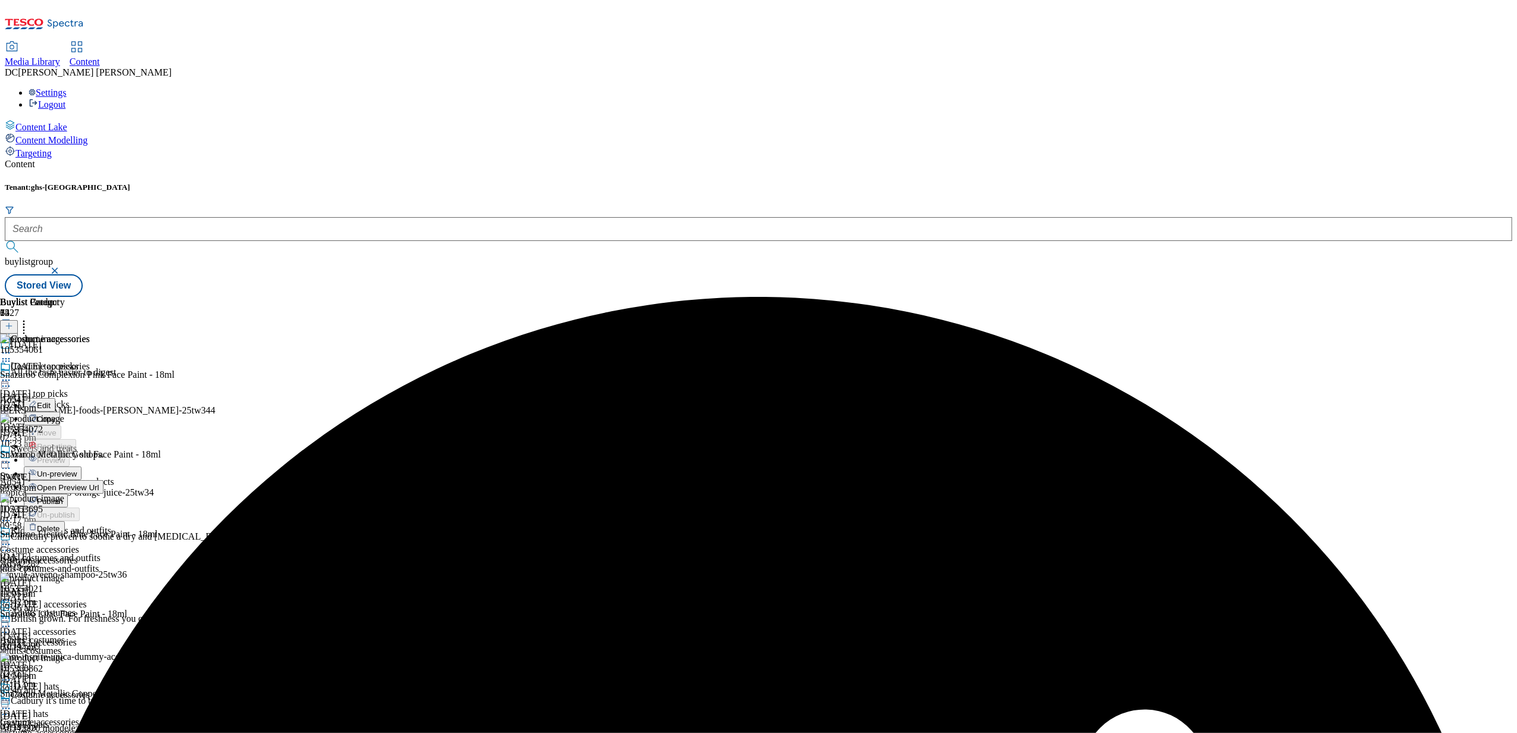
click at [77, 470] on span "Un-preview" at bounding box center [57, 474] width 40 height 9
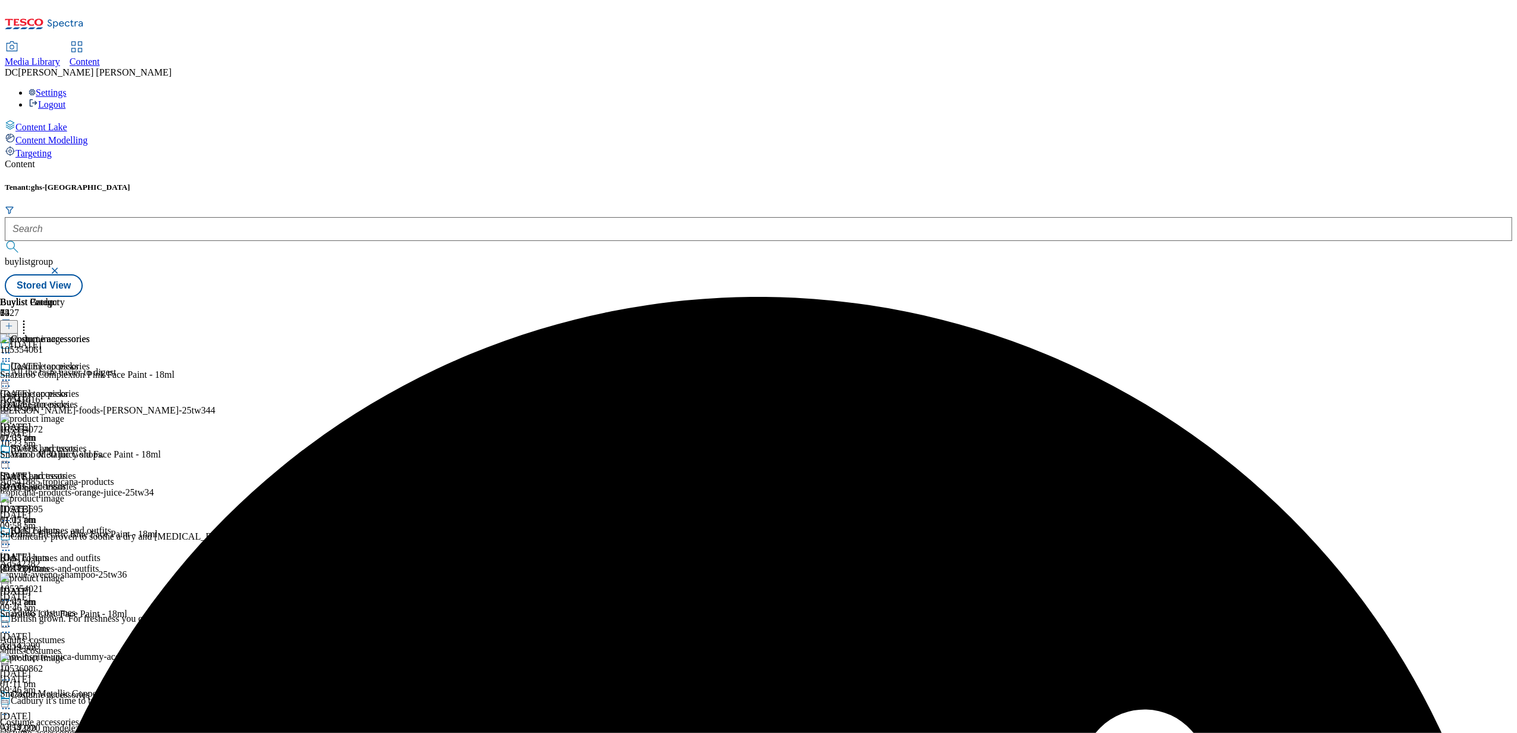
click at [90, 481] on div "halloween-accessories" at bounding box center [45, 486] width 90 height 11
click at [12, 456] on icon at bounding box center [6, 462] width 12 height 12
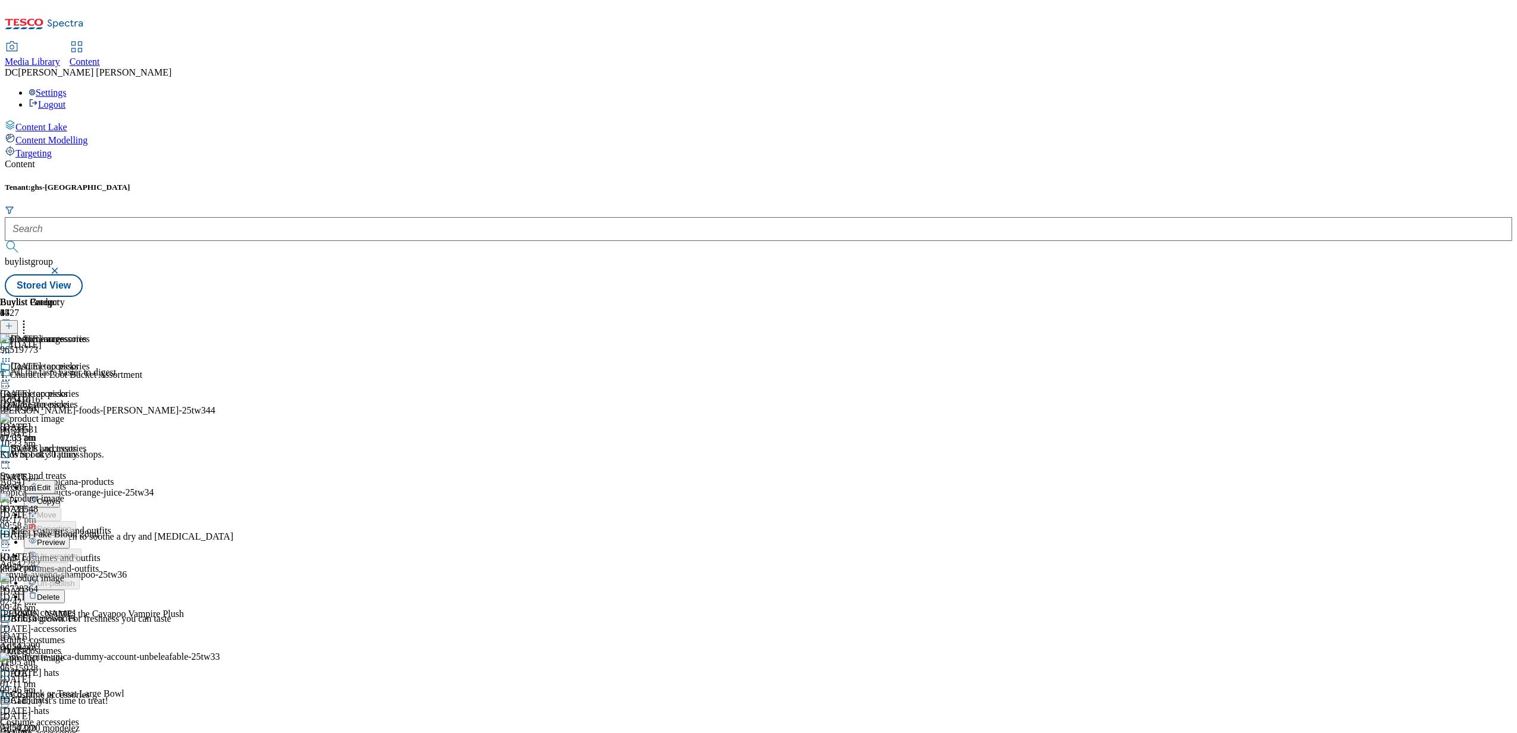
click at [65, 538] on span "Preview" at bounding box center [51, 542] width 28 height 9
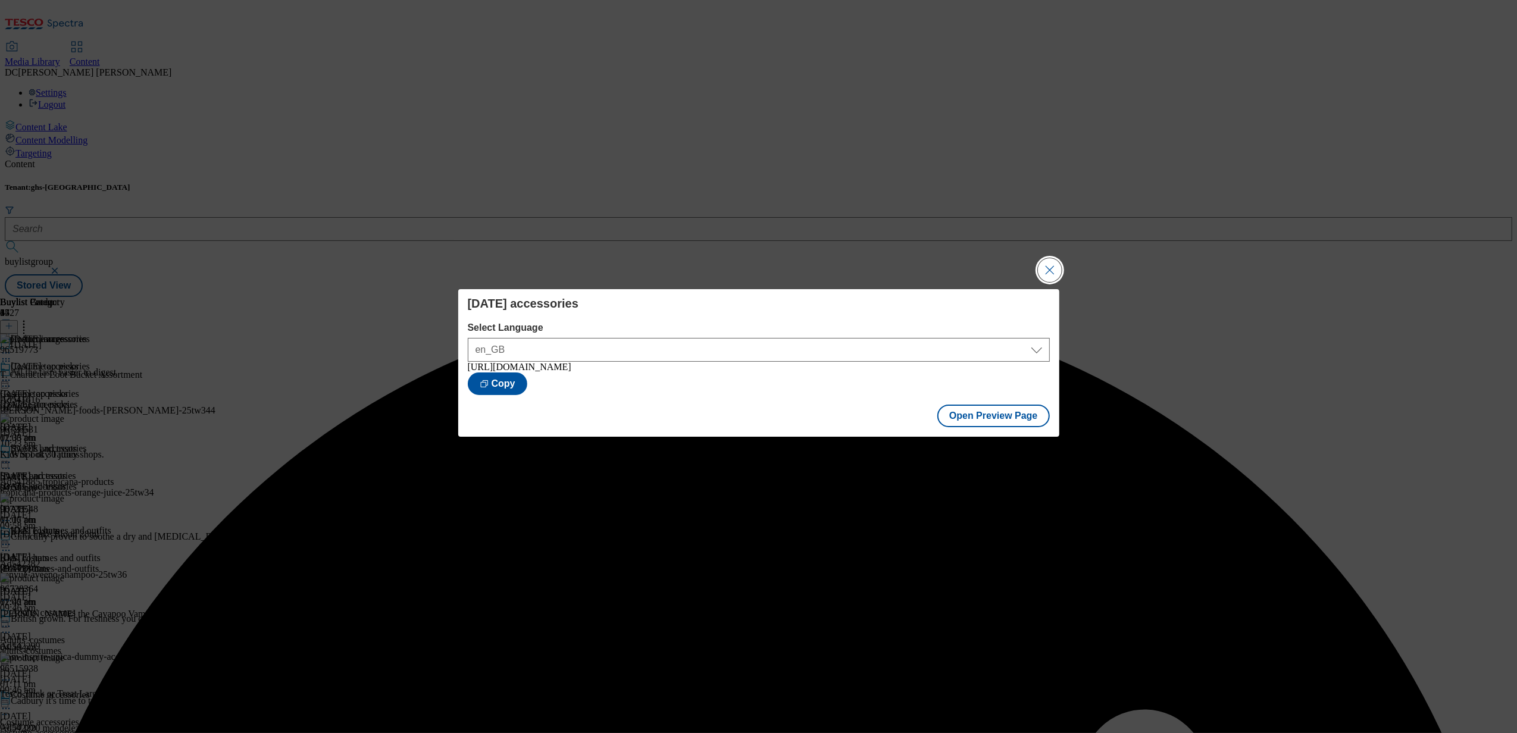
click at [1059, 265] on button "Close Modal" at bounding box center [1050, 270] width 24 height 24
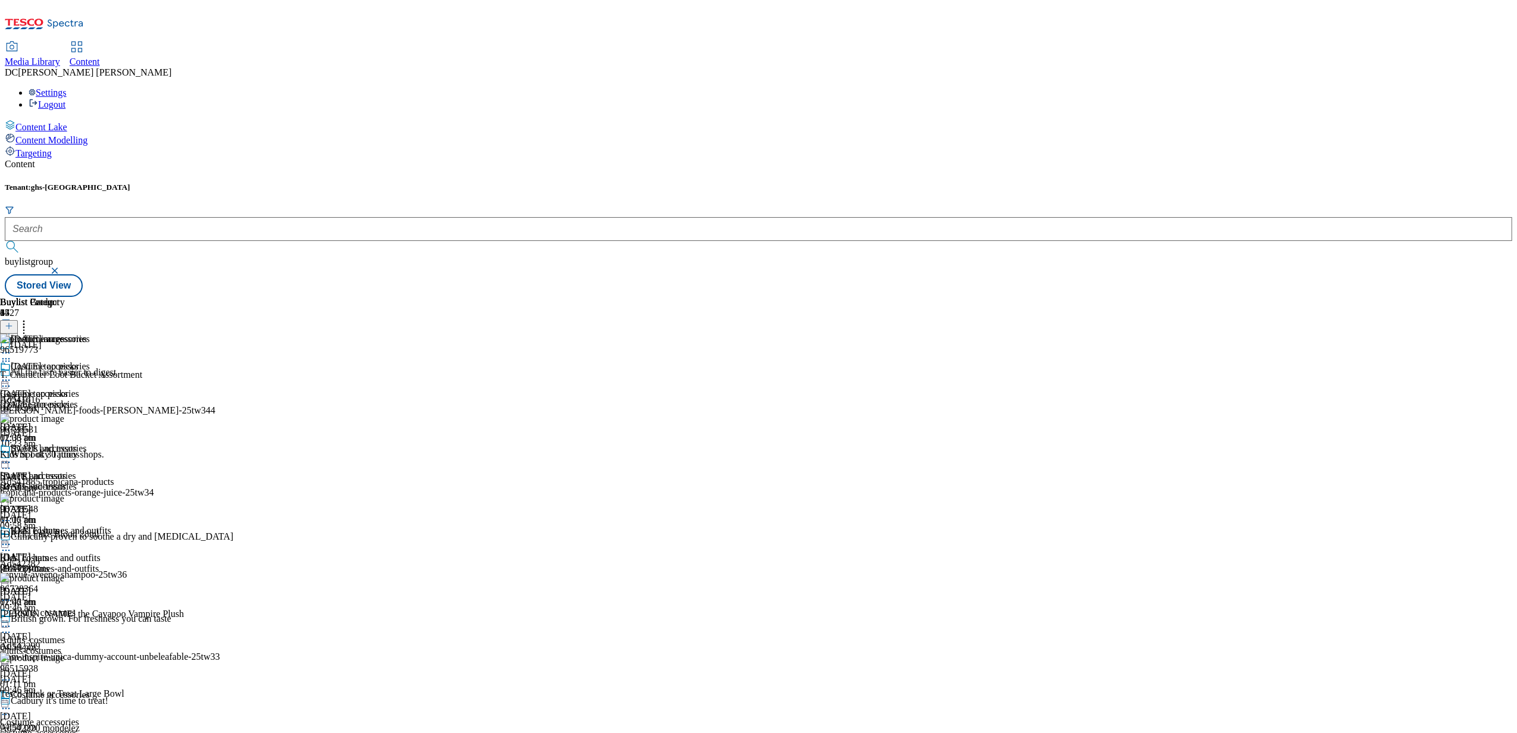
click at [12, 456] on icon at bounding box center [6, 462] width 12 height 12
click at [68, 576] on button "Publish" at bounding box center [46, 583] width 44 height 14
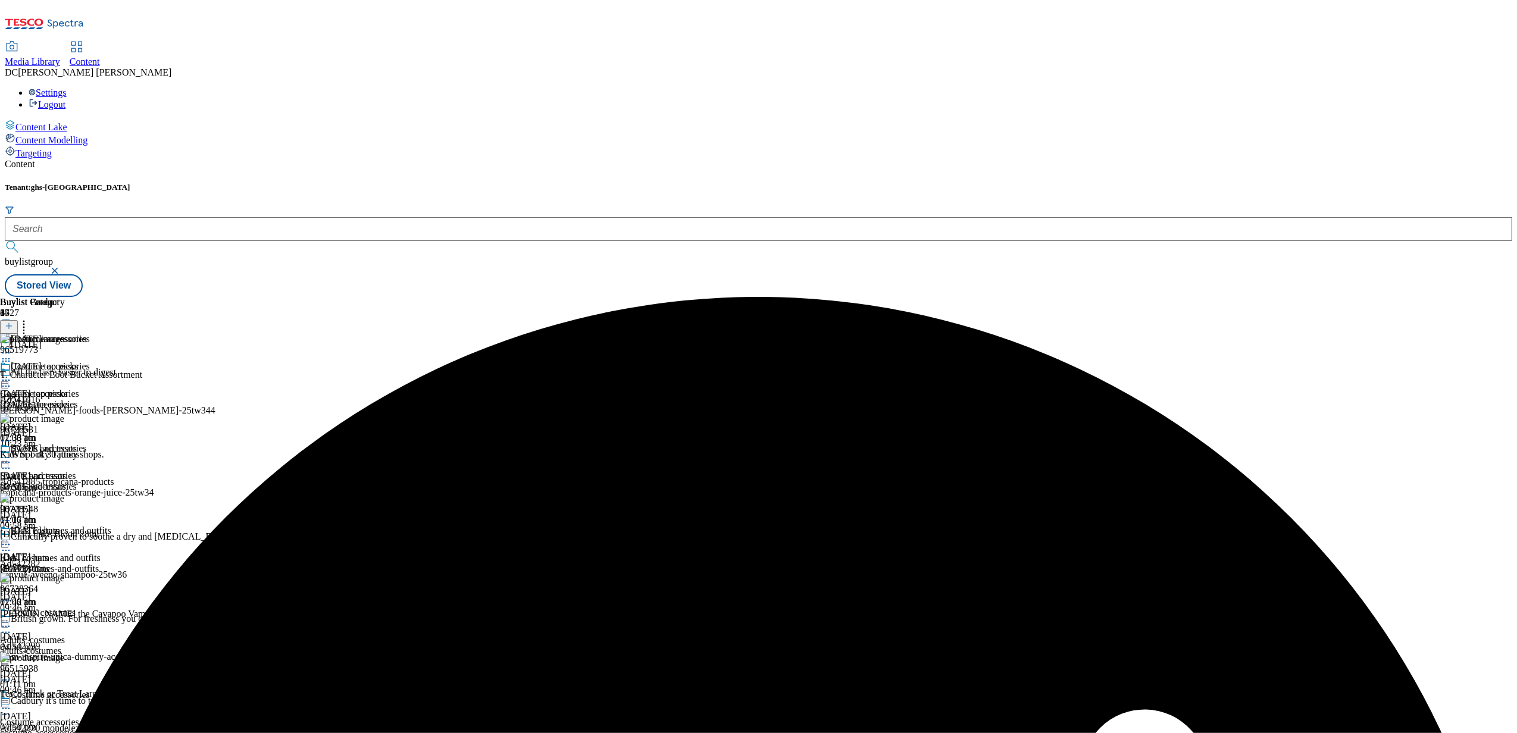
click at [90, 399] on div "costume-accessories" at bounding box center [45, 404] width 90 height 11
click at [4, 380] on circle at bounding box center [3, 381] width 2 height 2
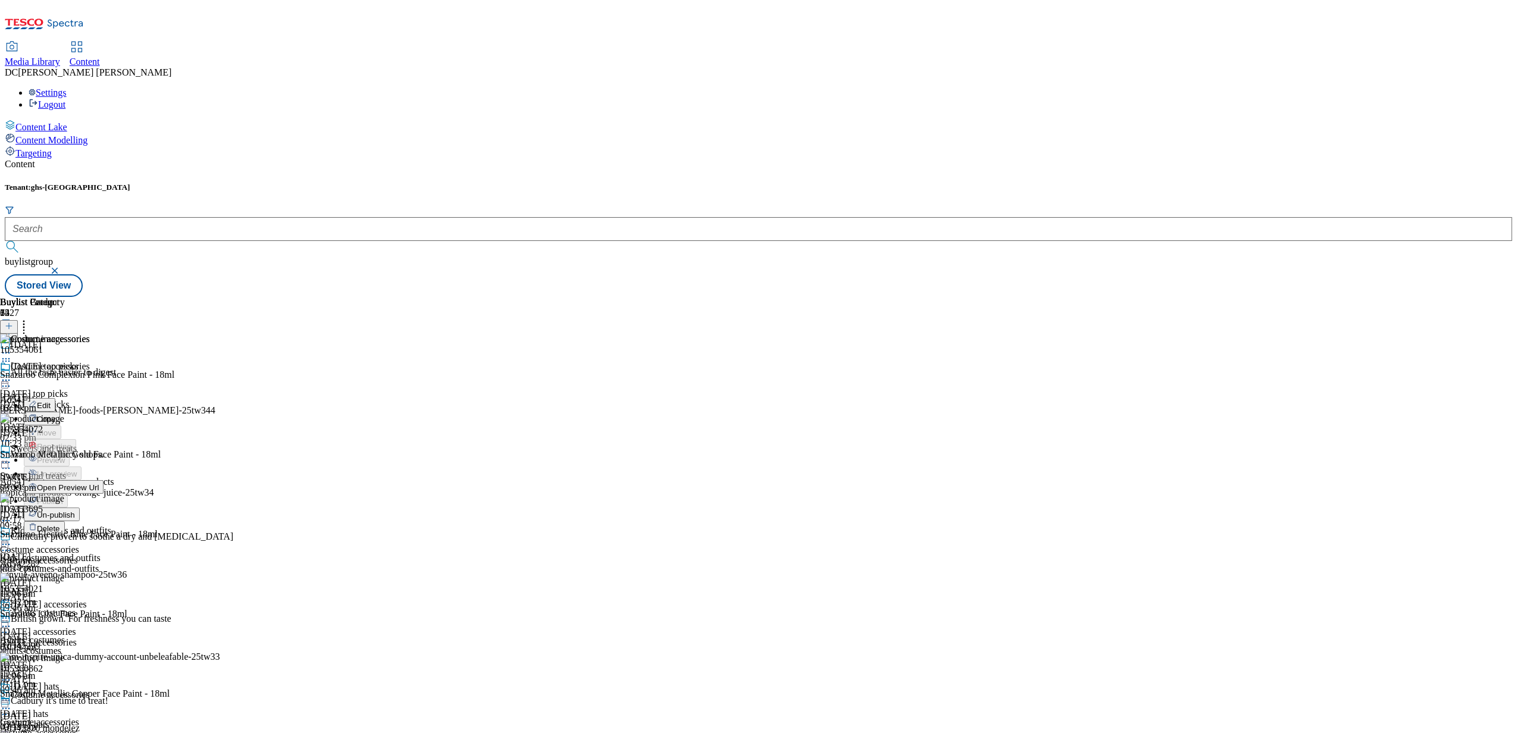
click at [75, 511] on span "Un-publish" at bounding box center [56, 515] width 38 height 9
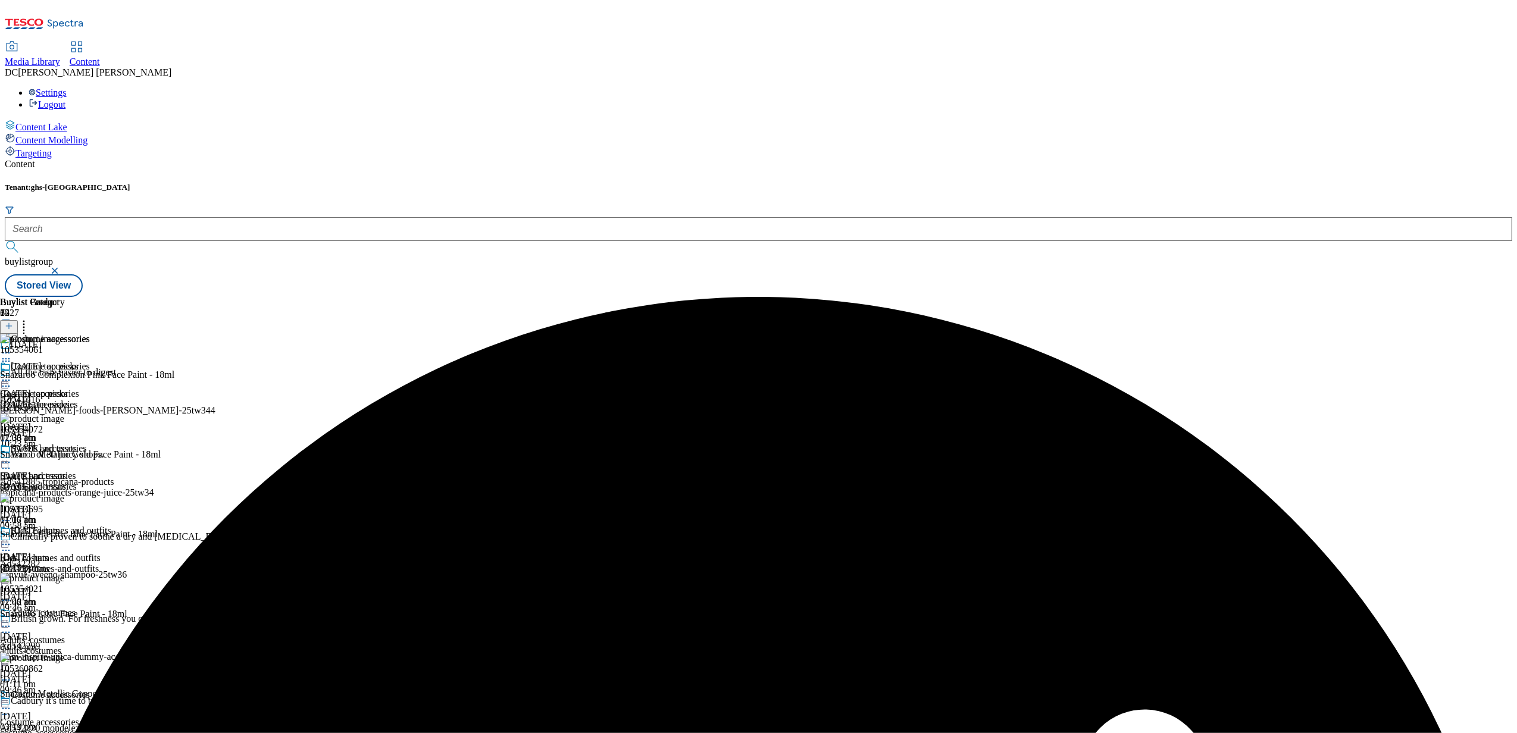
click at [12, 374] on icon at bounding box center [6, 380] width 12 height 12
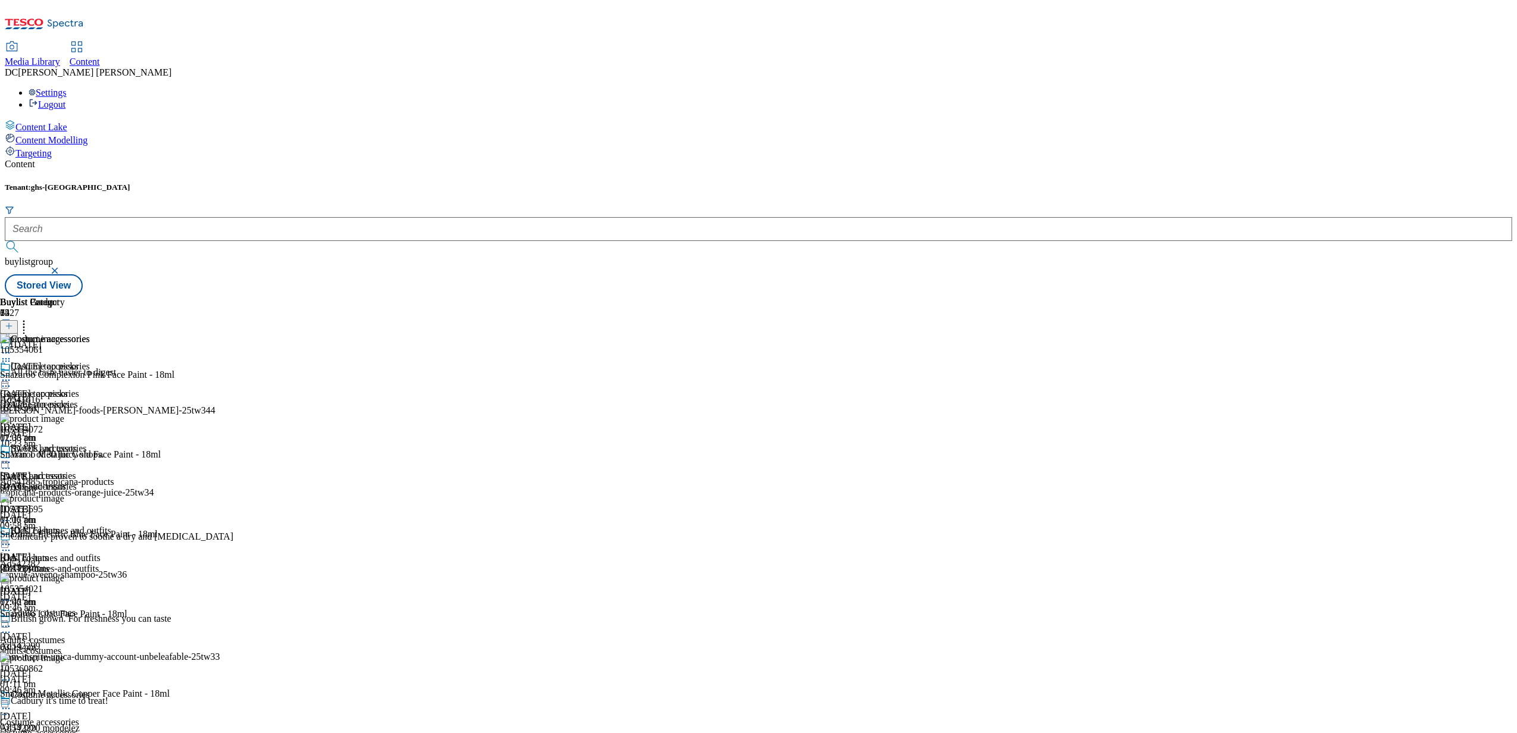
click at [12, 347] on icon at bounding box center [6, 353] width 12 height 12
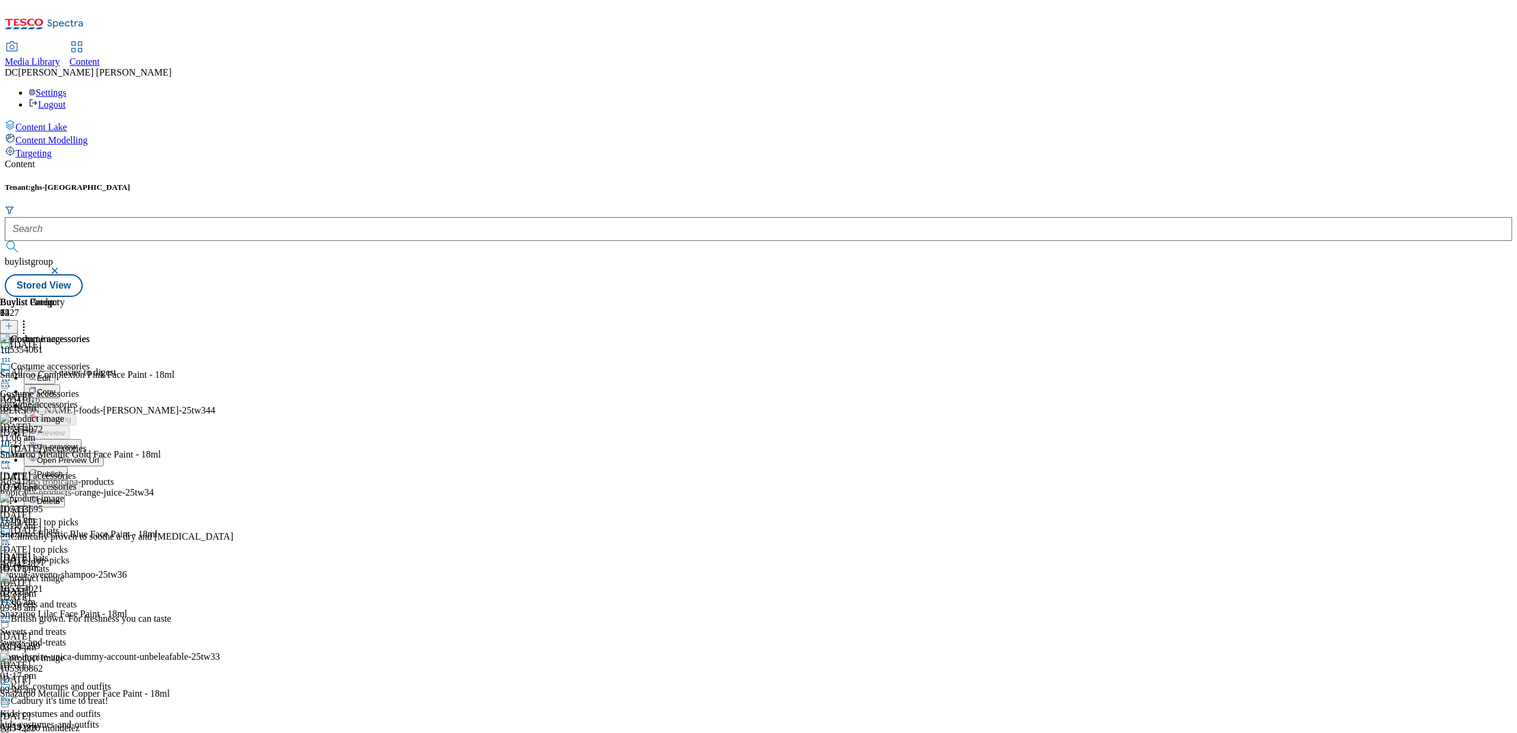
click at [77, 442] on span "Un-preview" at bounding box center [57, 446] width 40 height 9
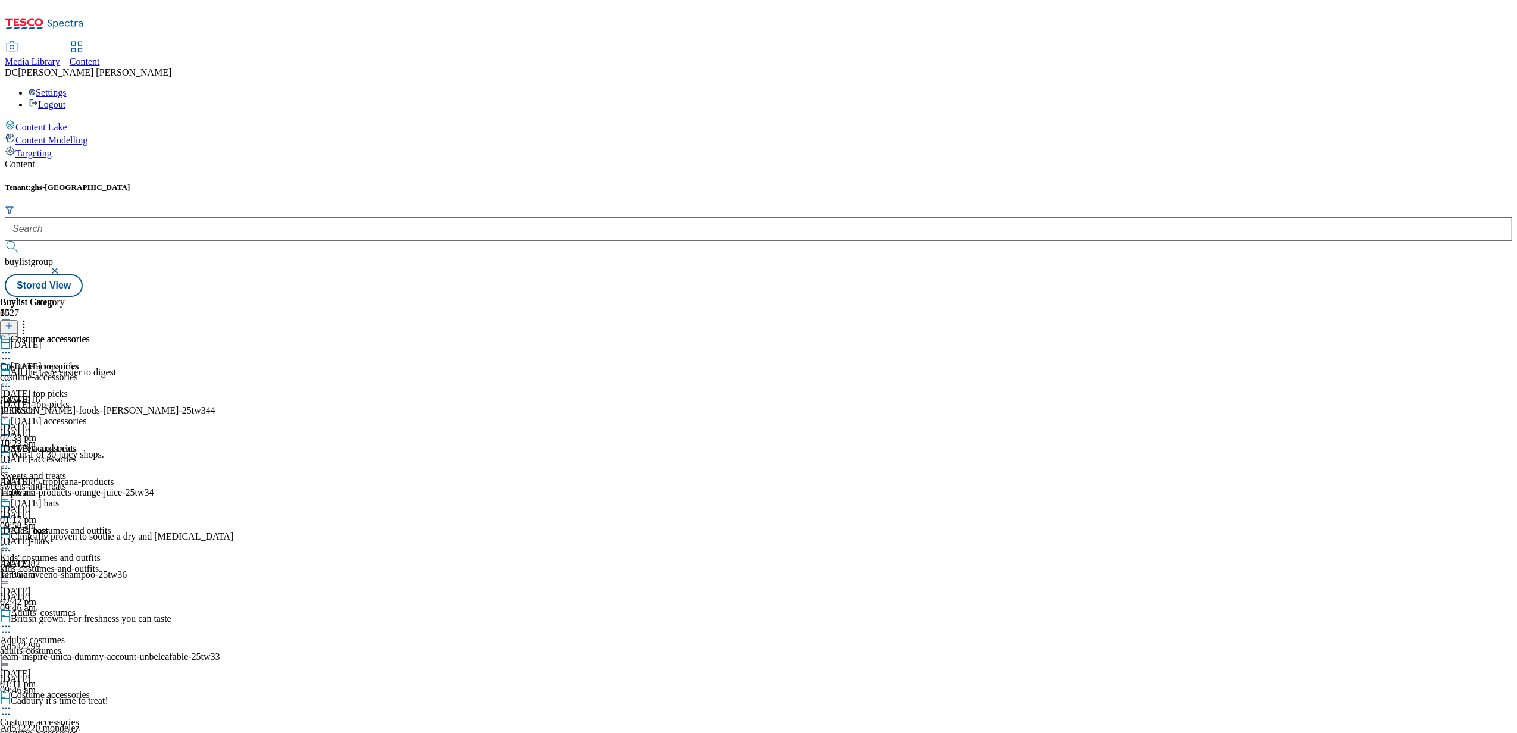
click at [12, 347] on icon at bounding box center [6, 353] width 12 height 12
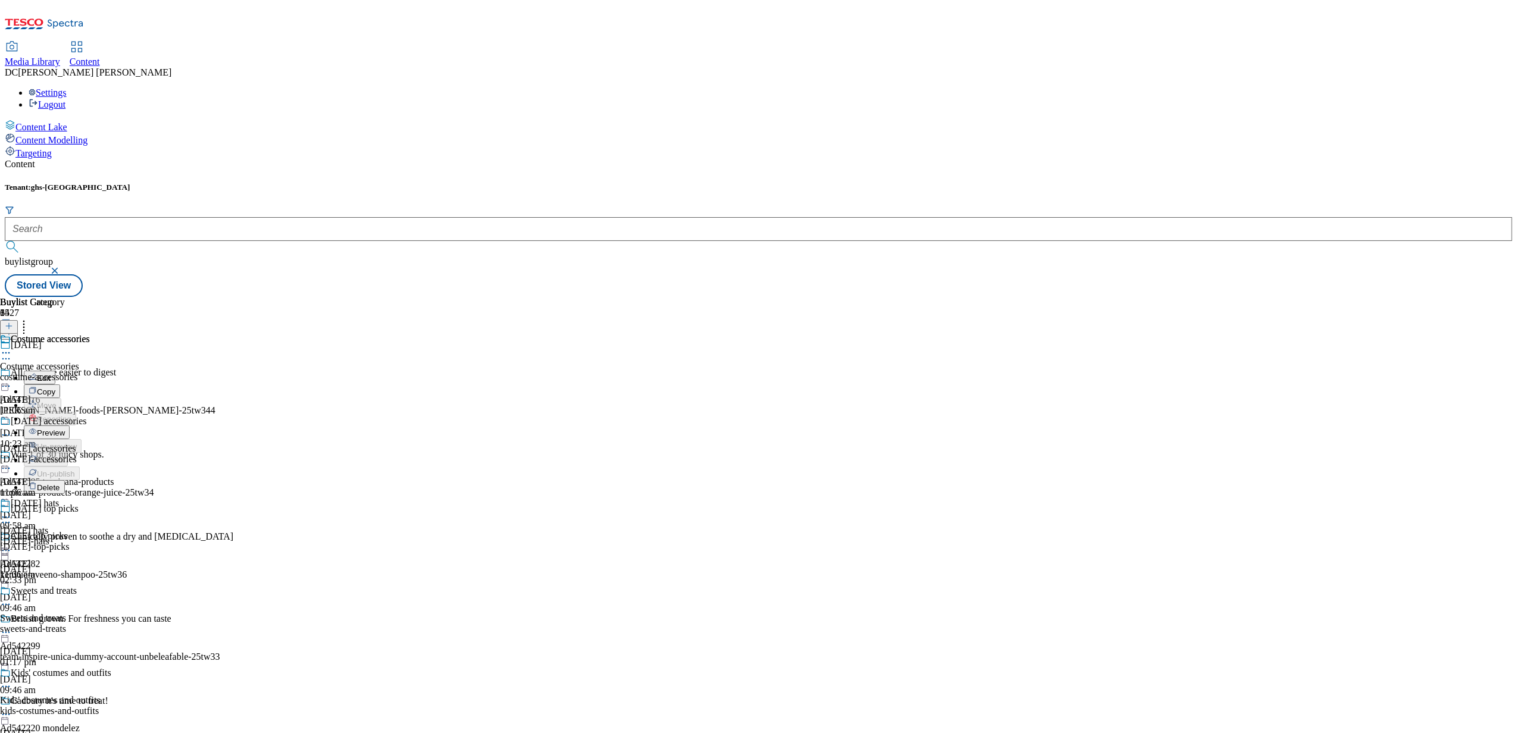
click at [12, 347] on icon at bounding box center [6, 353] width 12 height 12
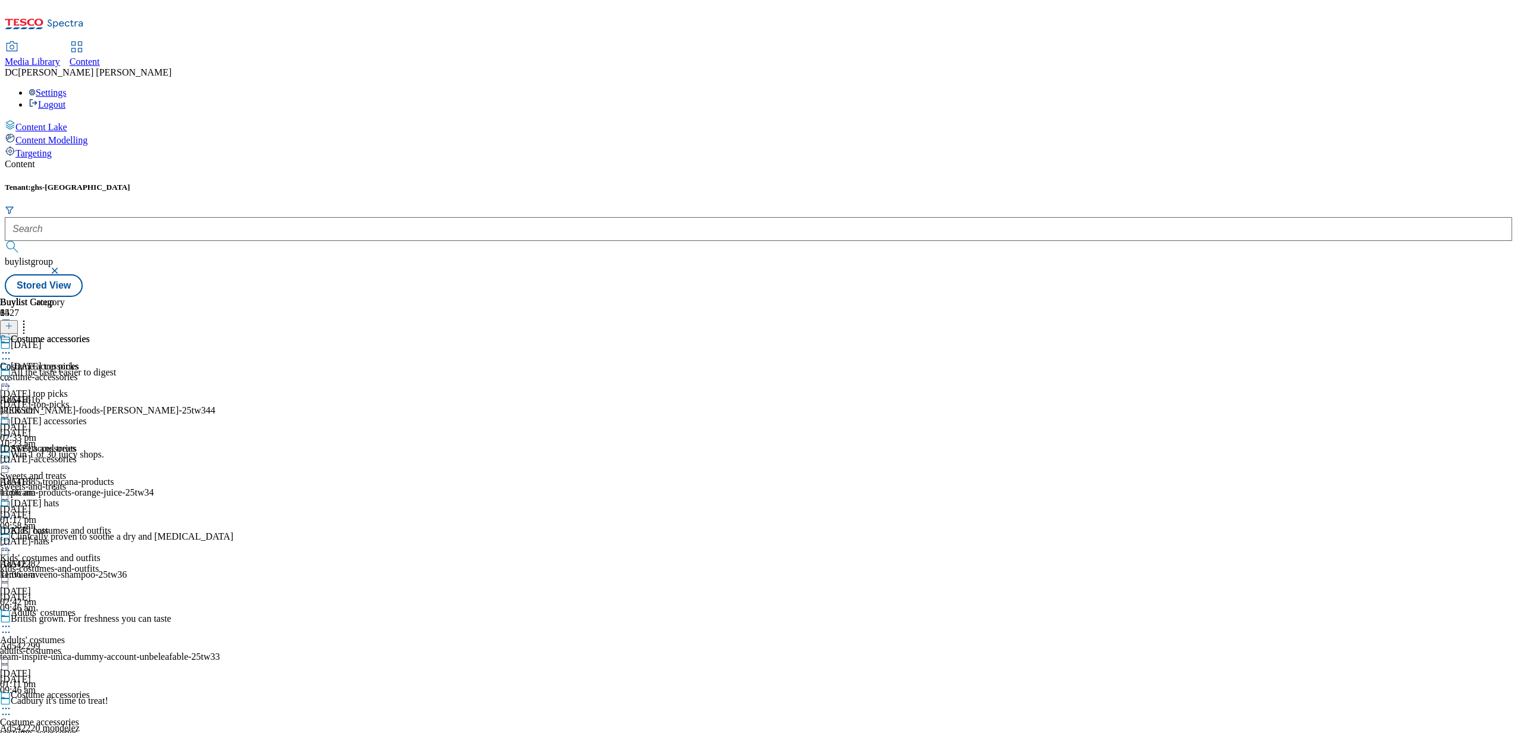
click at [90, 454] on div "halloween-accessories" at bounding box center [45, 459] width 90 height 11
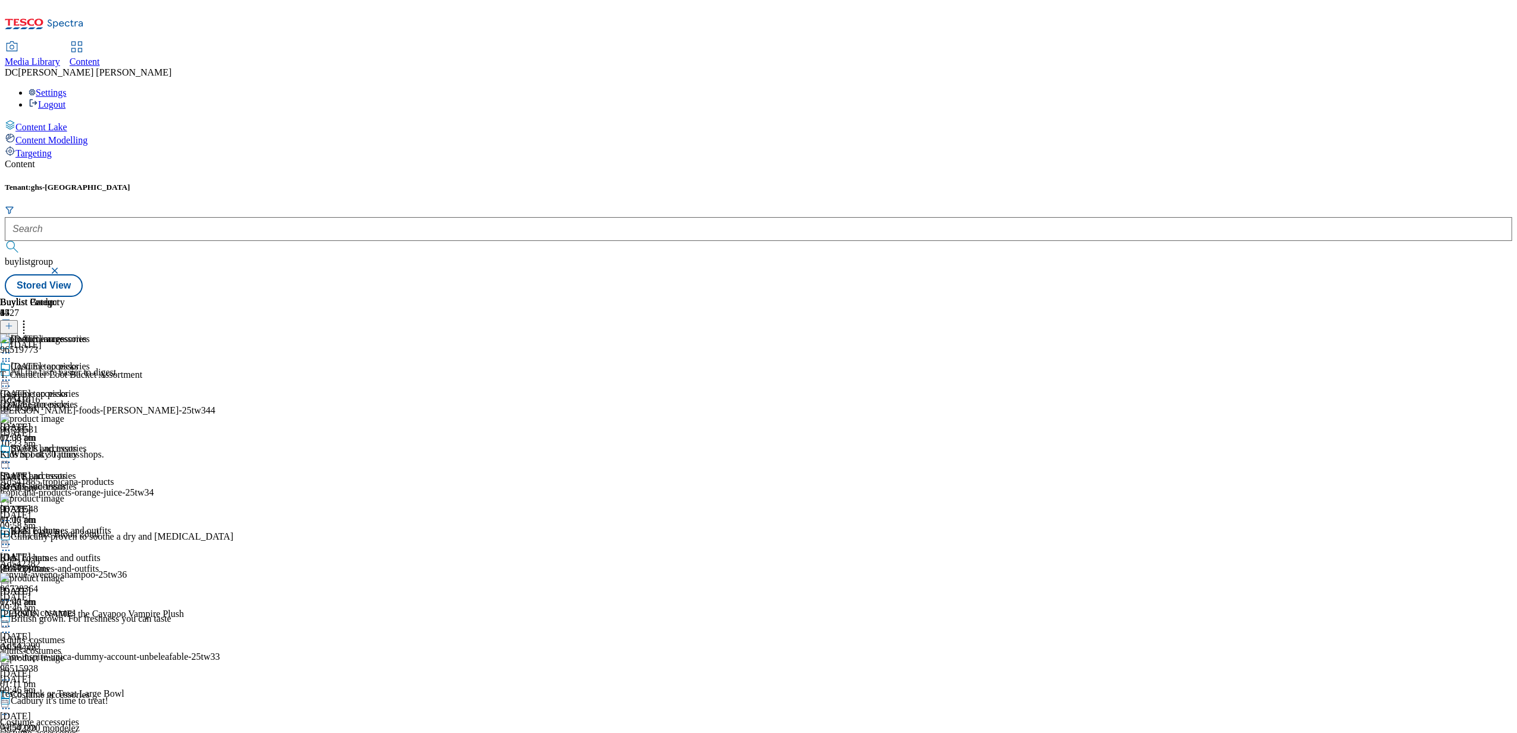
click at [90, 564] on div "halloween-hats" at bounding box center [45, 569] width 90 height 11
click at [90, 481] on div "halloween-accessories" at bounding box center [45, 486] width 90 height 11
click at [12, 456] on icon at bounding box center [6, 462] width 12 height 12
click at [65, 538] on span "Preview" at bounding box center [51, 542] width 28 height 9
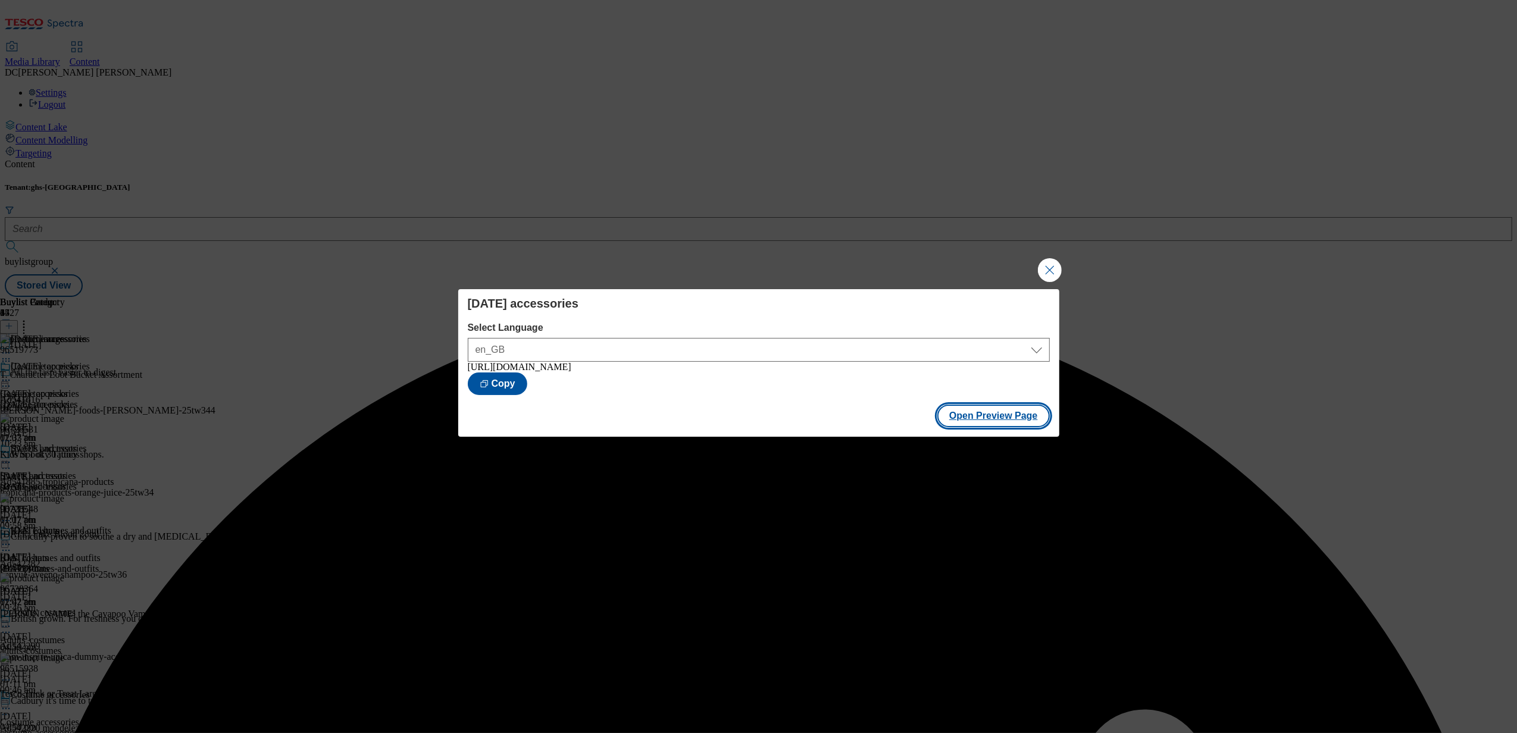
click at [967, 415] on button "Open Preview Page" at bounding box center [993, 416] width 112 height 23
click at [1046, 267] on button "Close Modal" at bounding box center [1050, 270] width 24 height 24
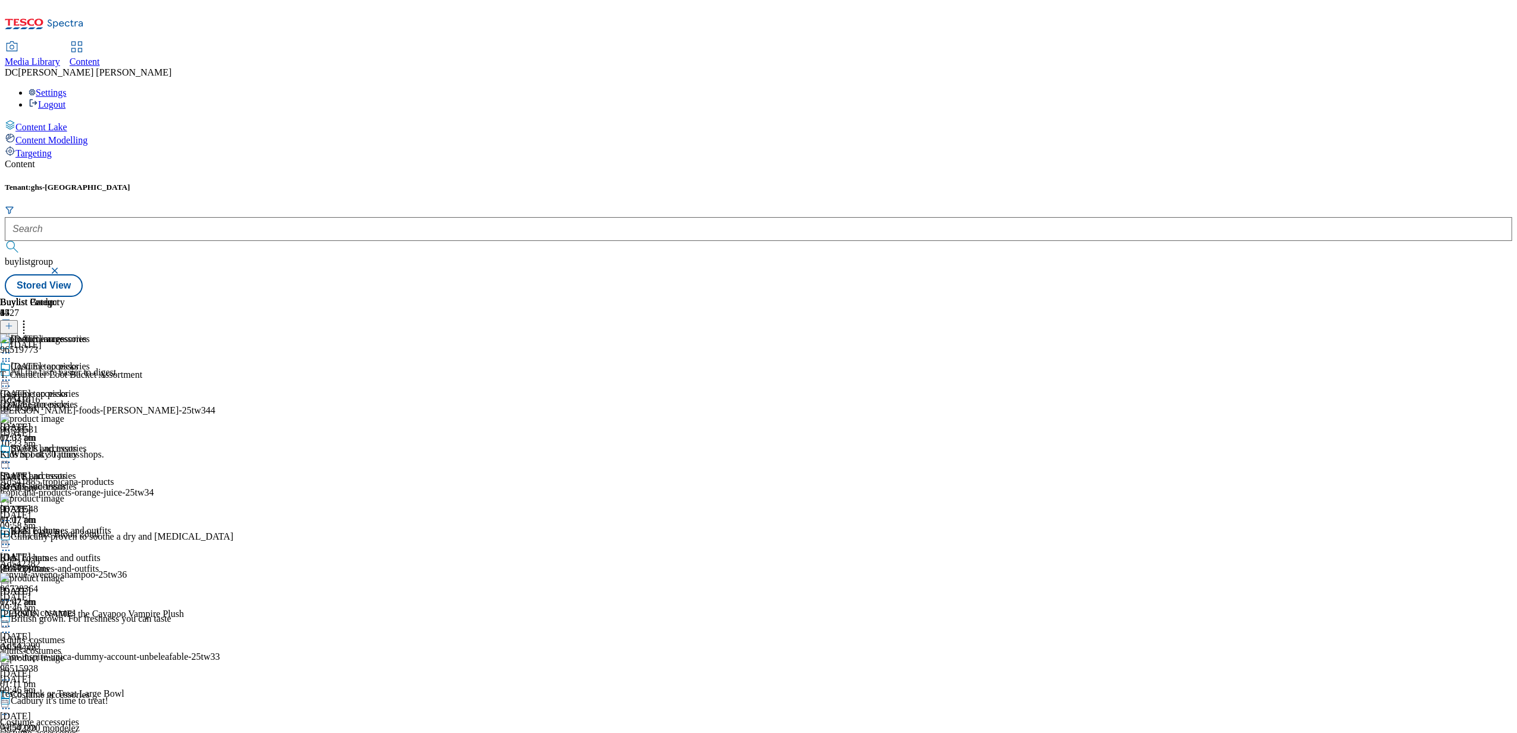
click at [12, 374] on icon at bounding box center [6, 380] width 12 height 12
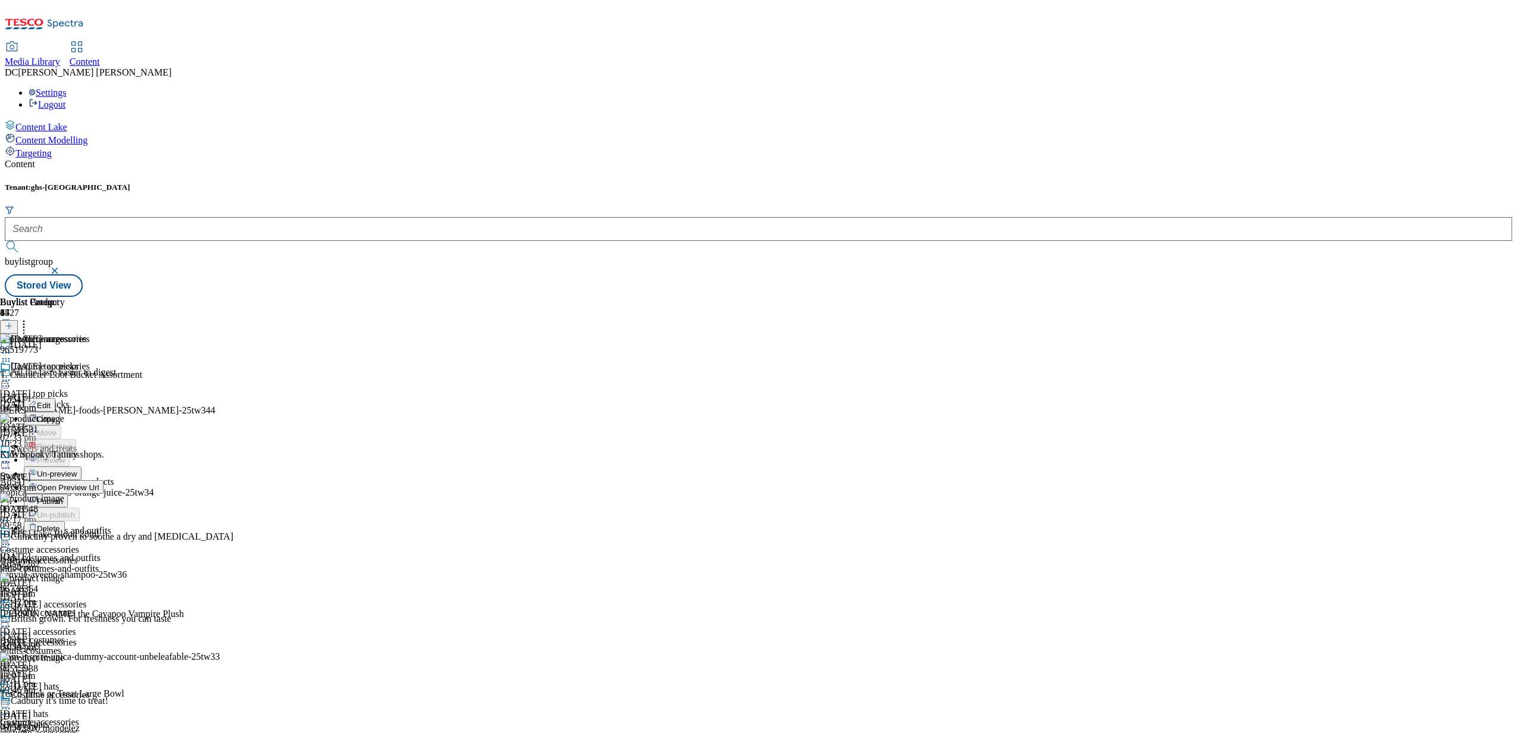
click at [104, 637] on div "halloween-accessories" at bounding box center [52, 642] width 104 height 11
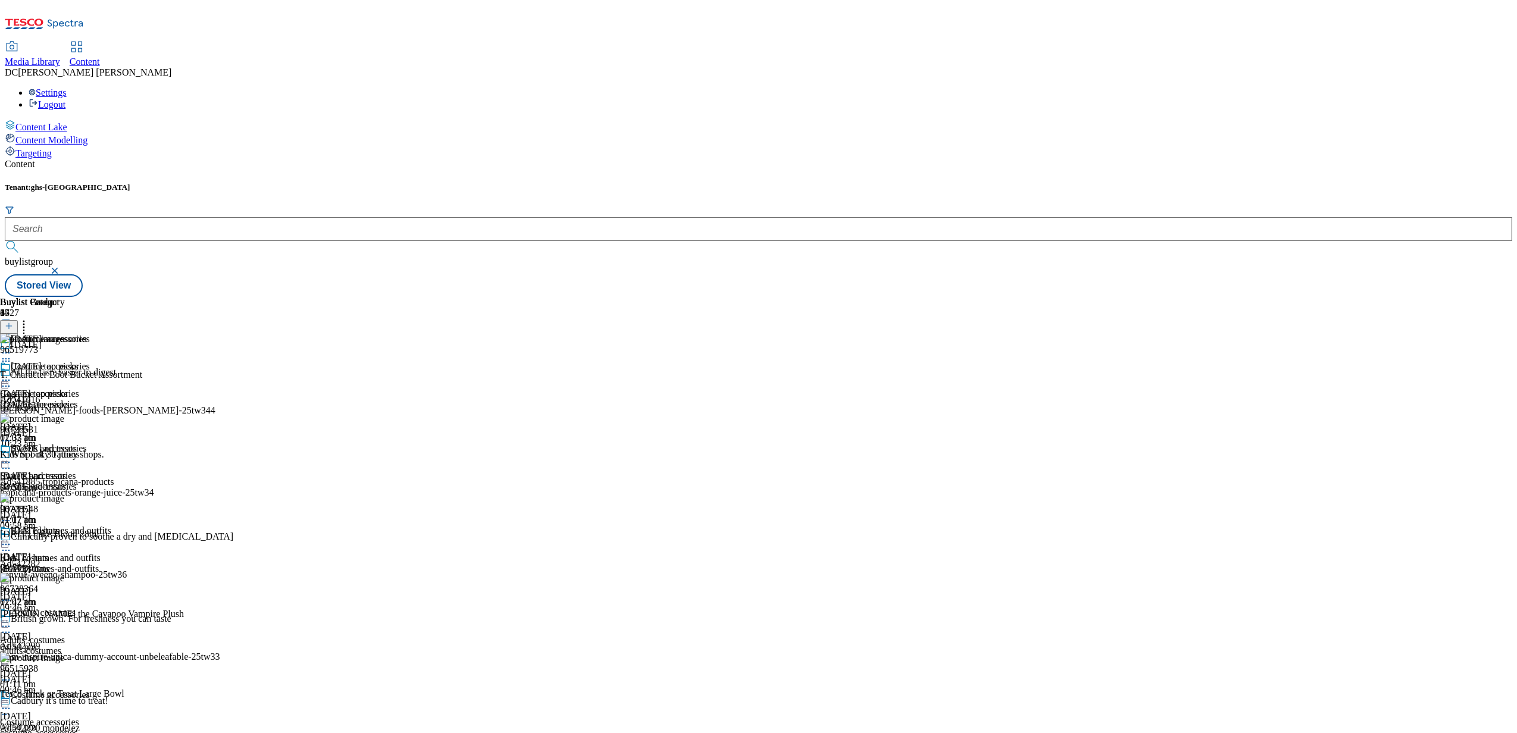
click at [90, 361] on div "Costume accessories Costume accessories costume-accessories 3 Oct 2025 11:07 am" at bounding box center [45, 402] width 90 height 82
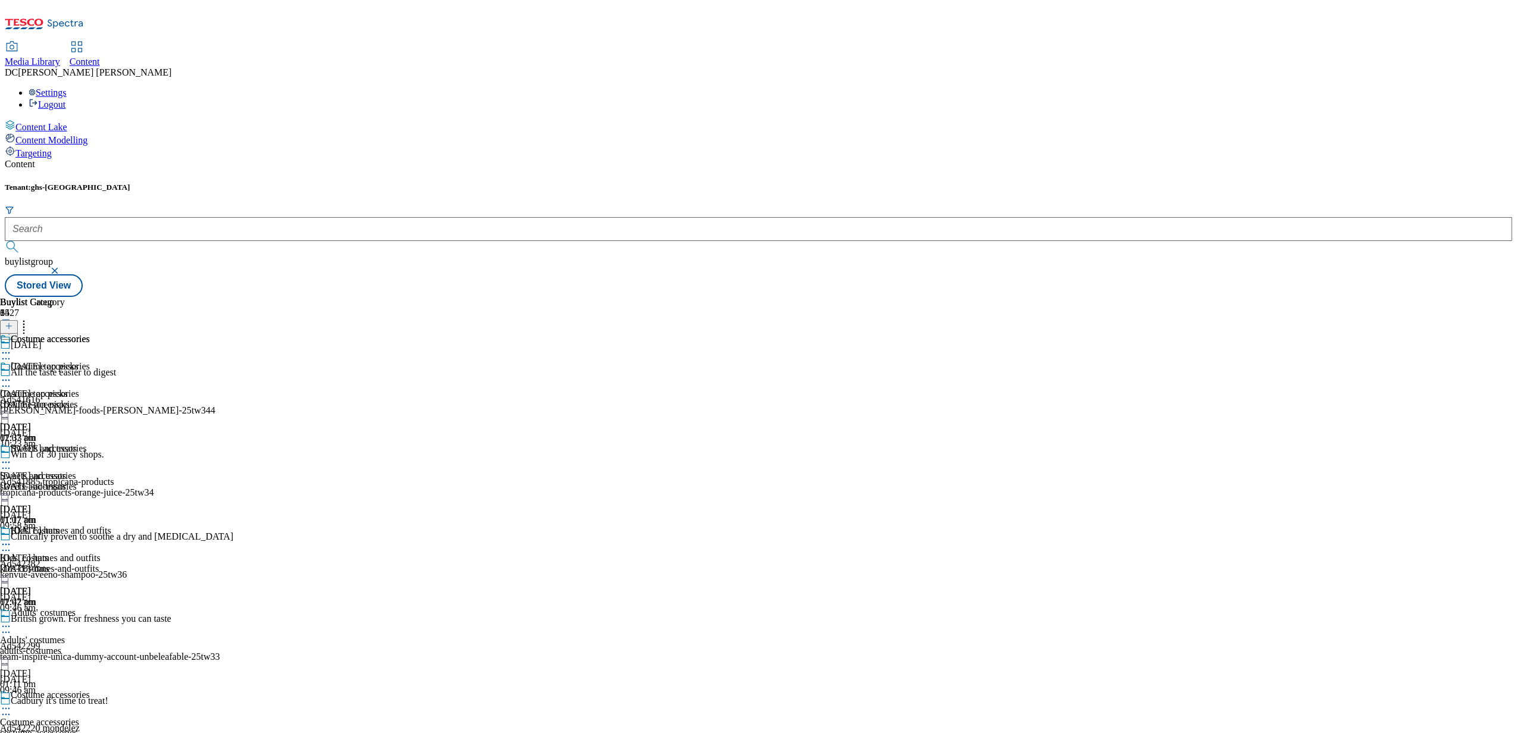
click at [12, 374] on icon at bounding box center [6, 380] width 12 height 12
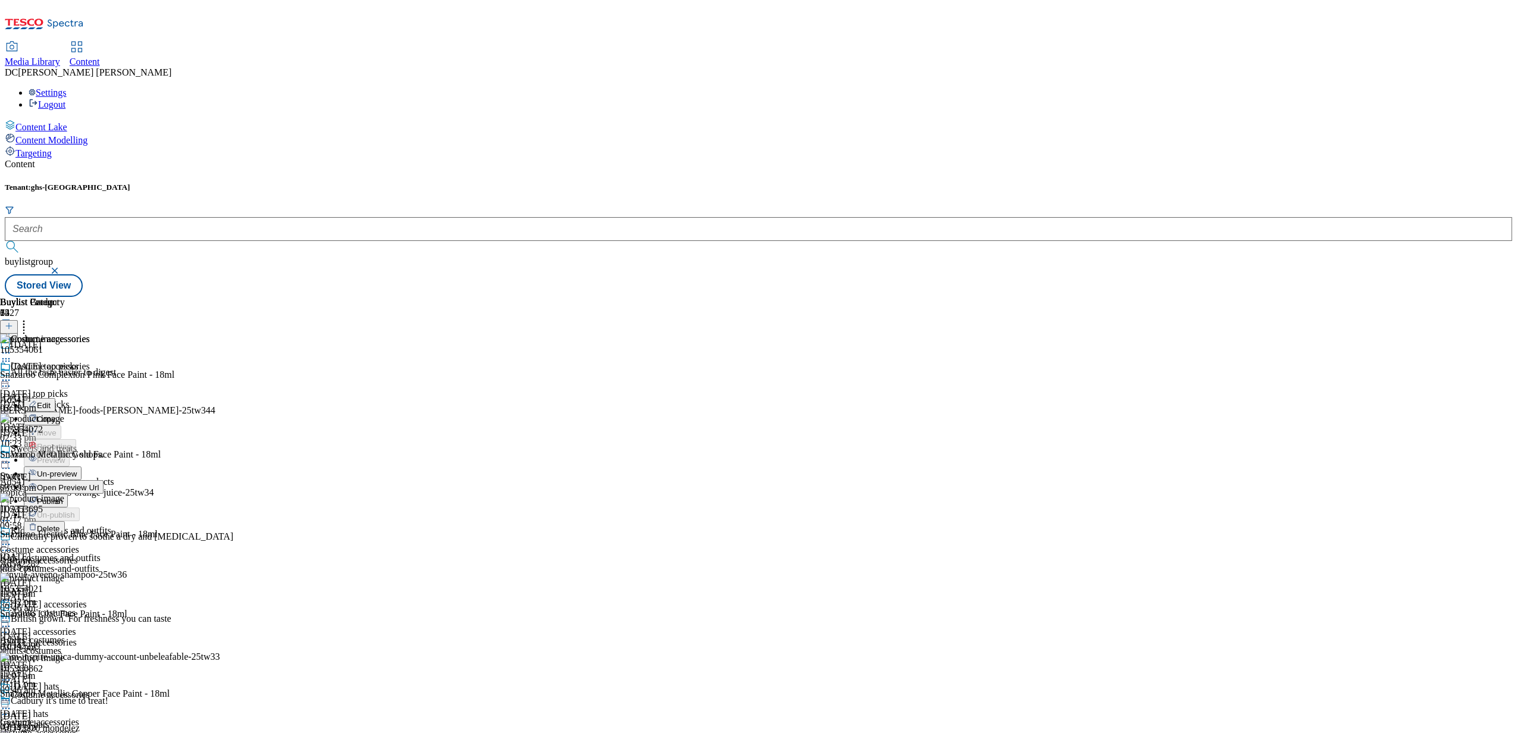
click at [60, 524] on span "Delete" at bounding box center [48, 528] width 23 height 9
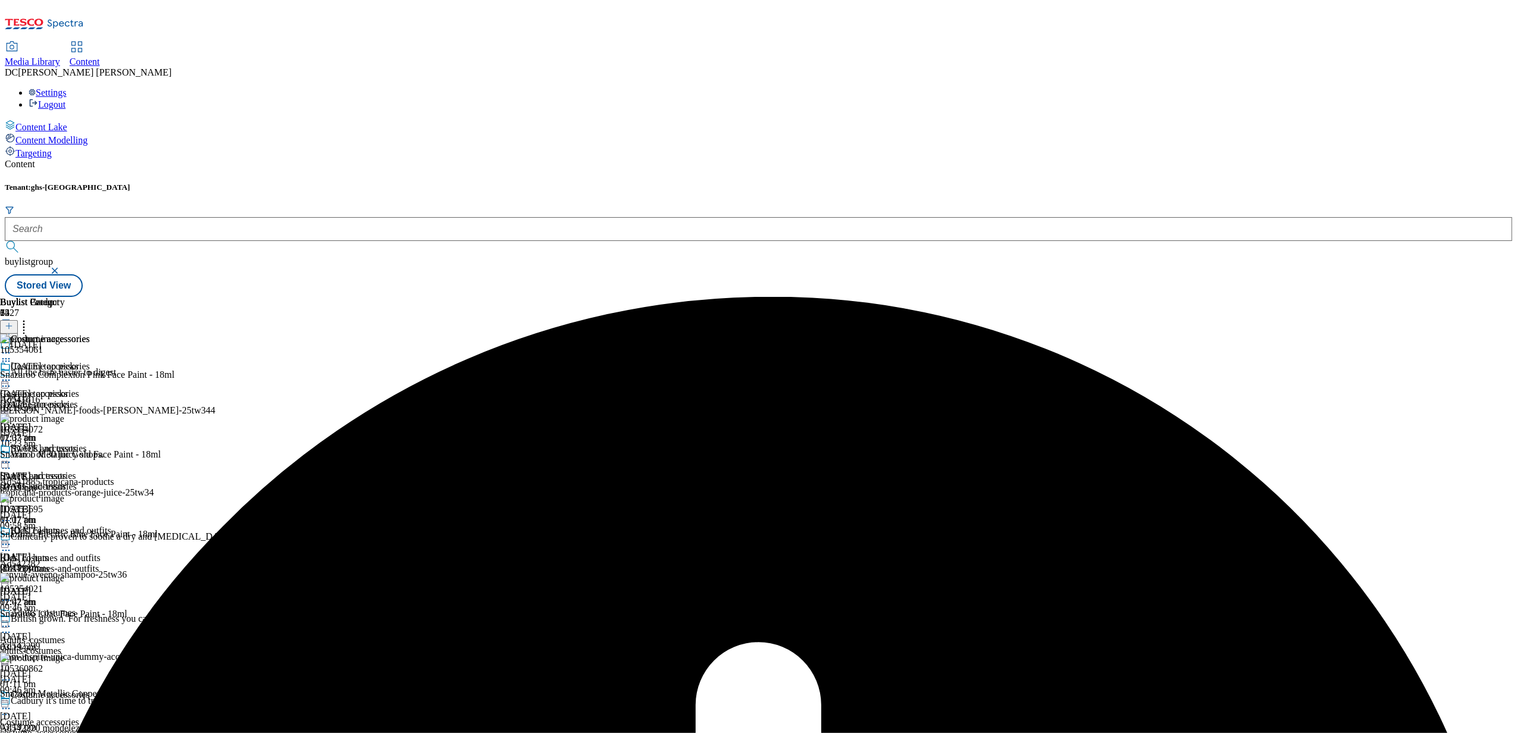
click at [90, 374] on div at bounding box center [45, 381] width 90 height 14
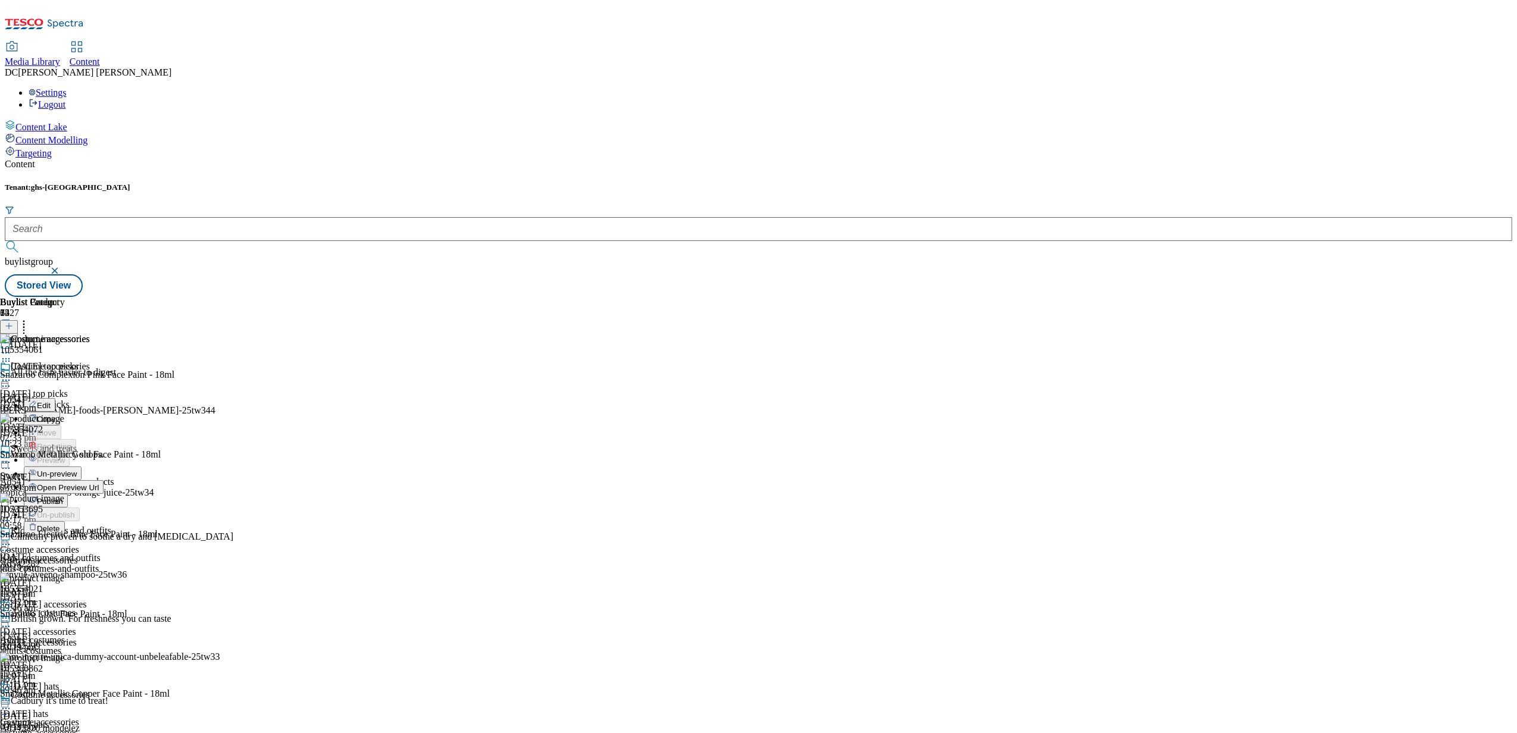
click at [77, 470] on span "Un-preview" at bounding box center [57, 474] width 40 height 9
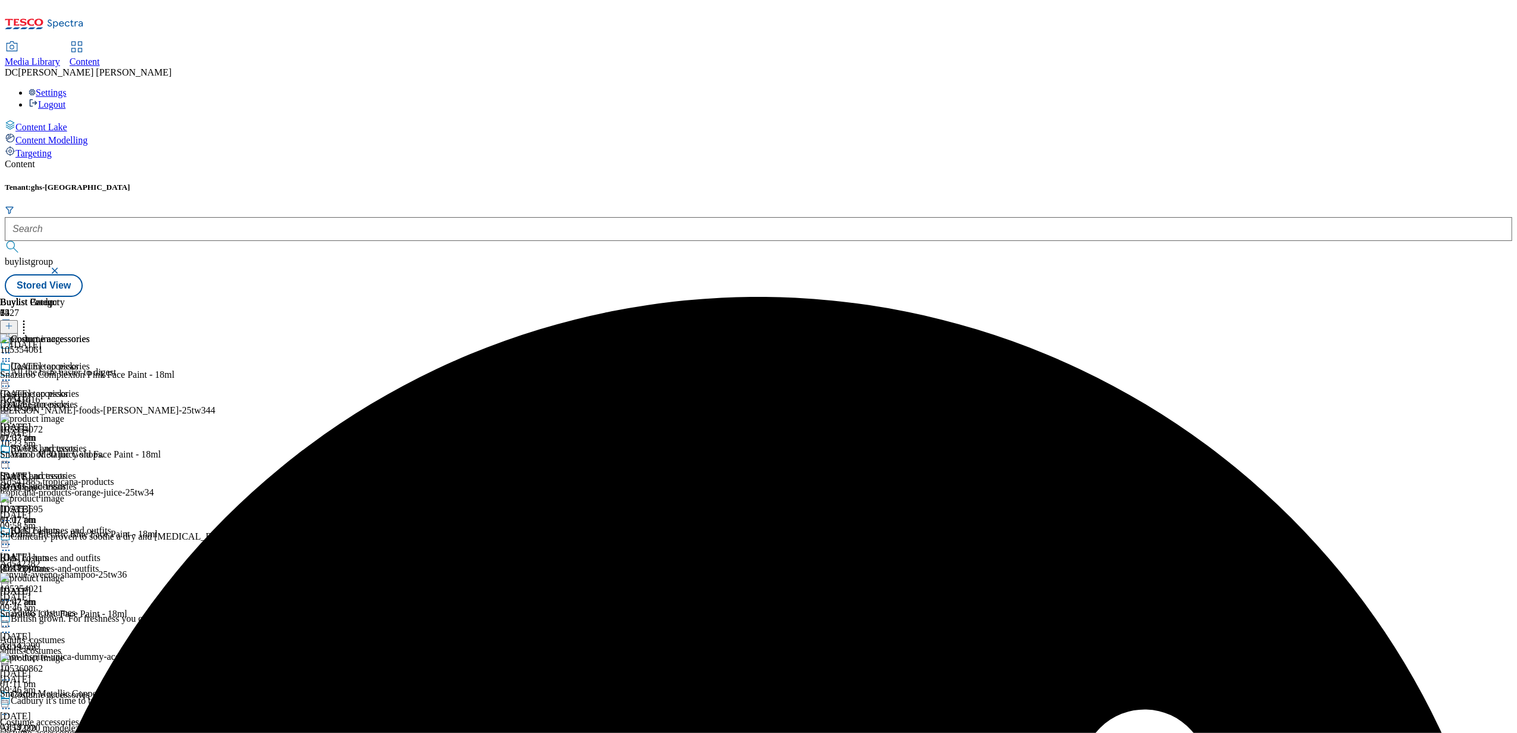
click at [12, 374] on icon at bounding box center [6, 380] width 12 height 12
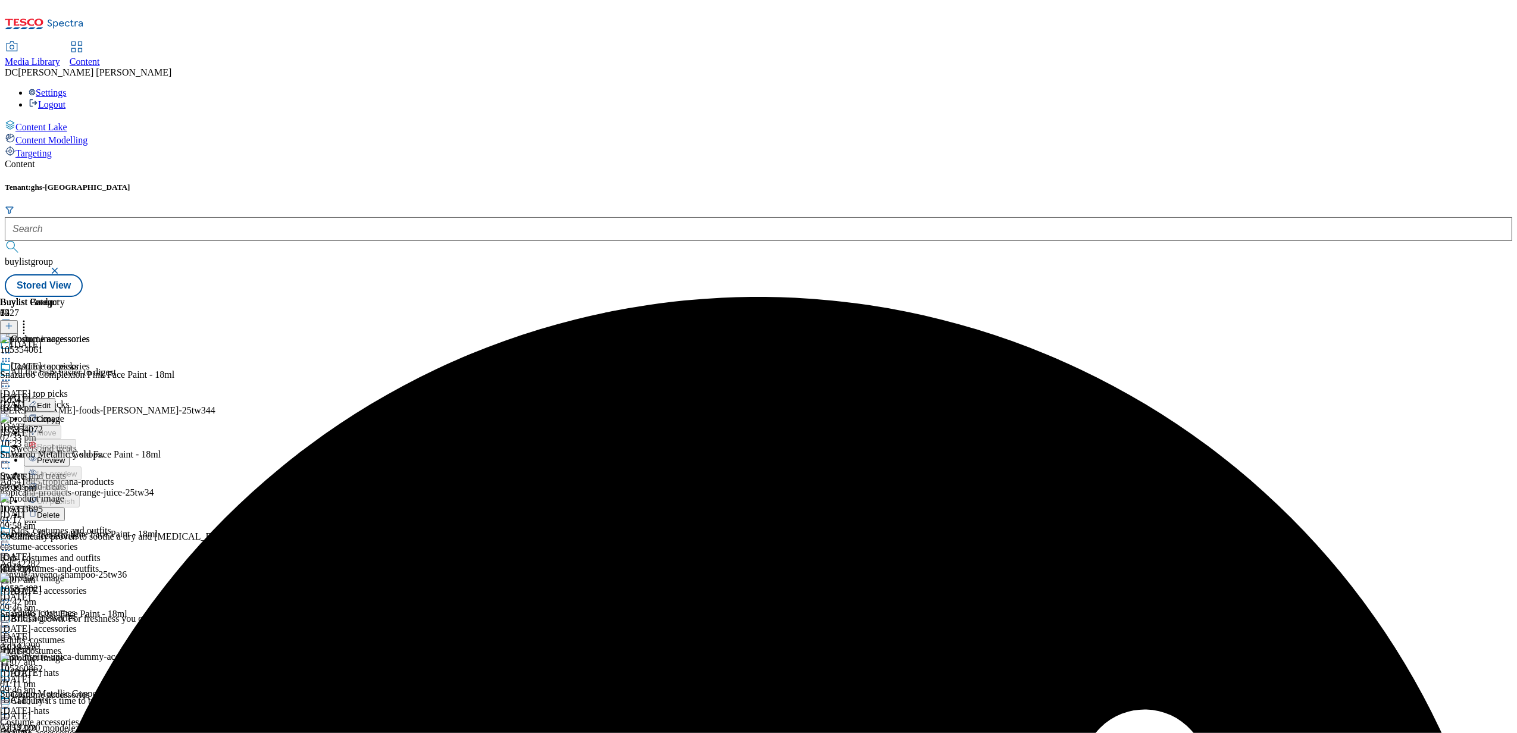
click at [60, 511] on span "Delete" at bounding box center [48, 515] width 23 height 9
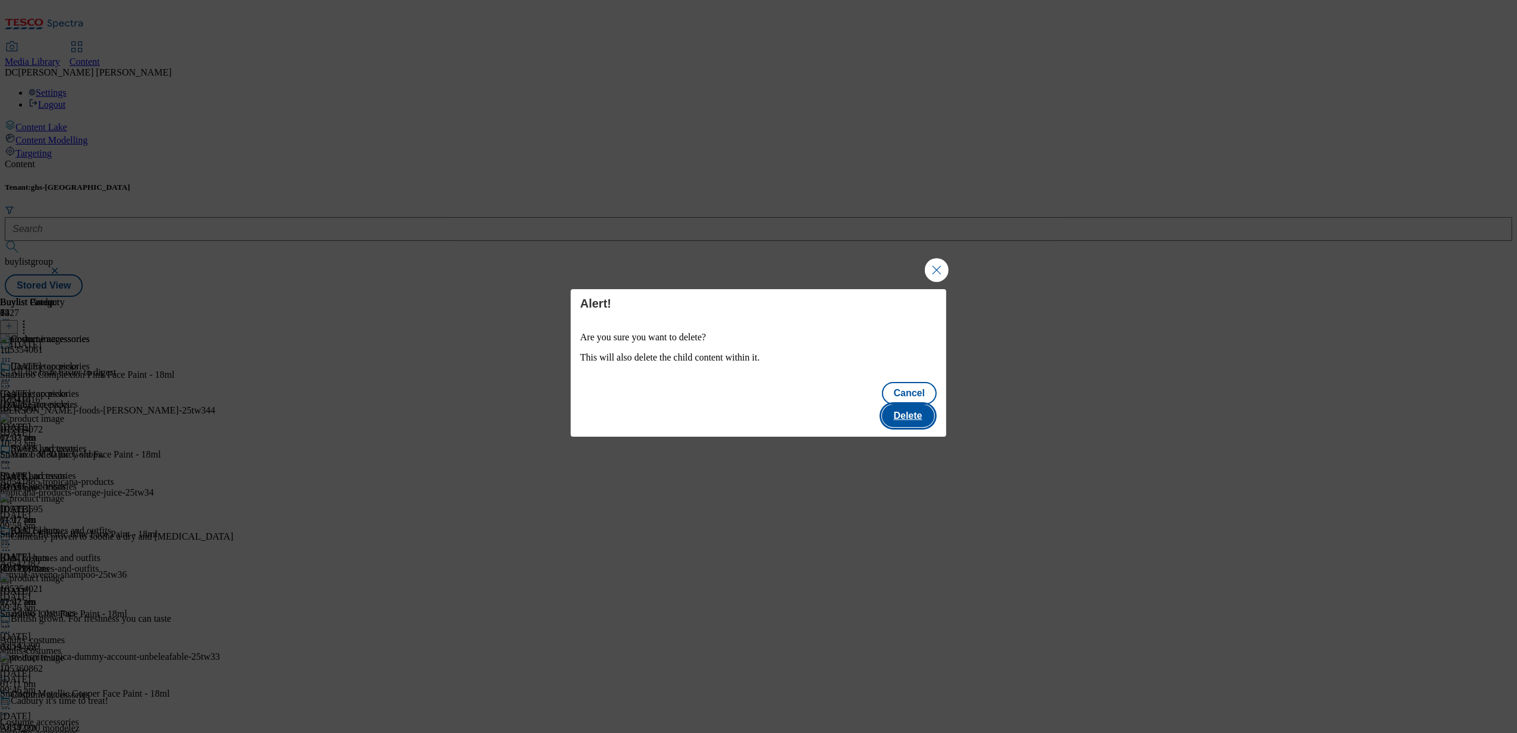
click at [913, 405] on button "Delete" at bounding box center [908, 416] width 52 height 23
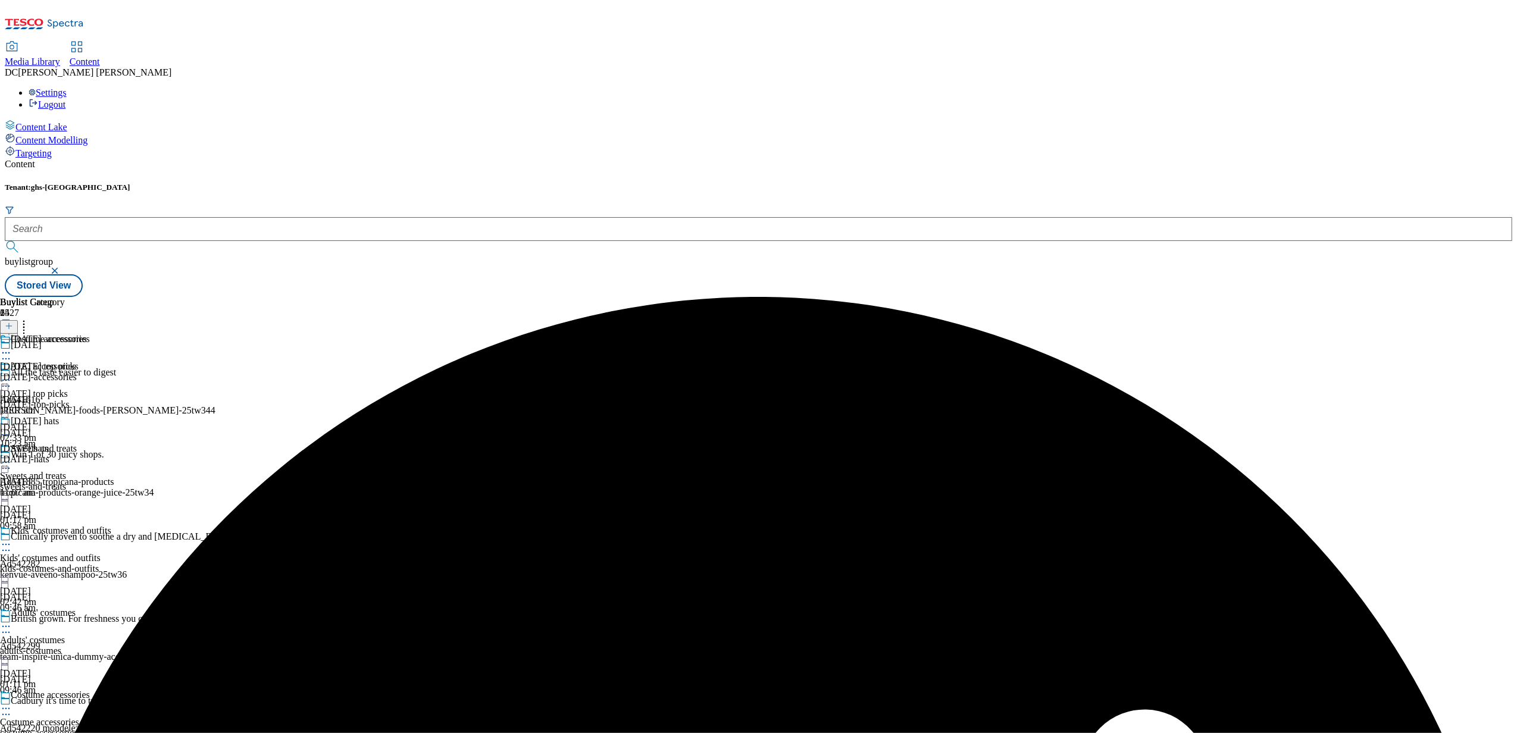
click at [87, 334] on div "Halloween accessories Halloween accessories halloween-accessories 3 Oct 2025 11…" at bounding box center [43, 375] width 87 height 82
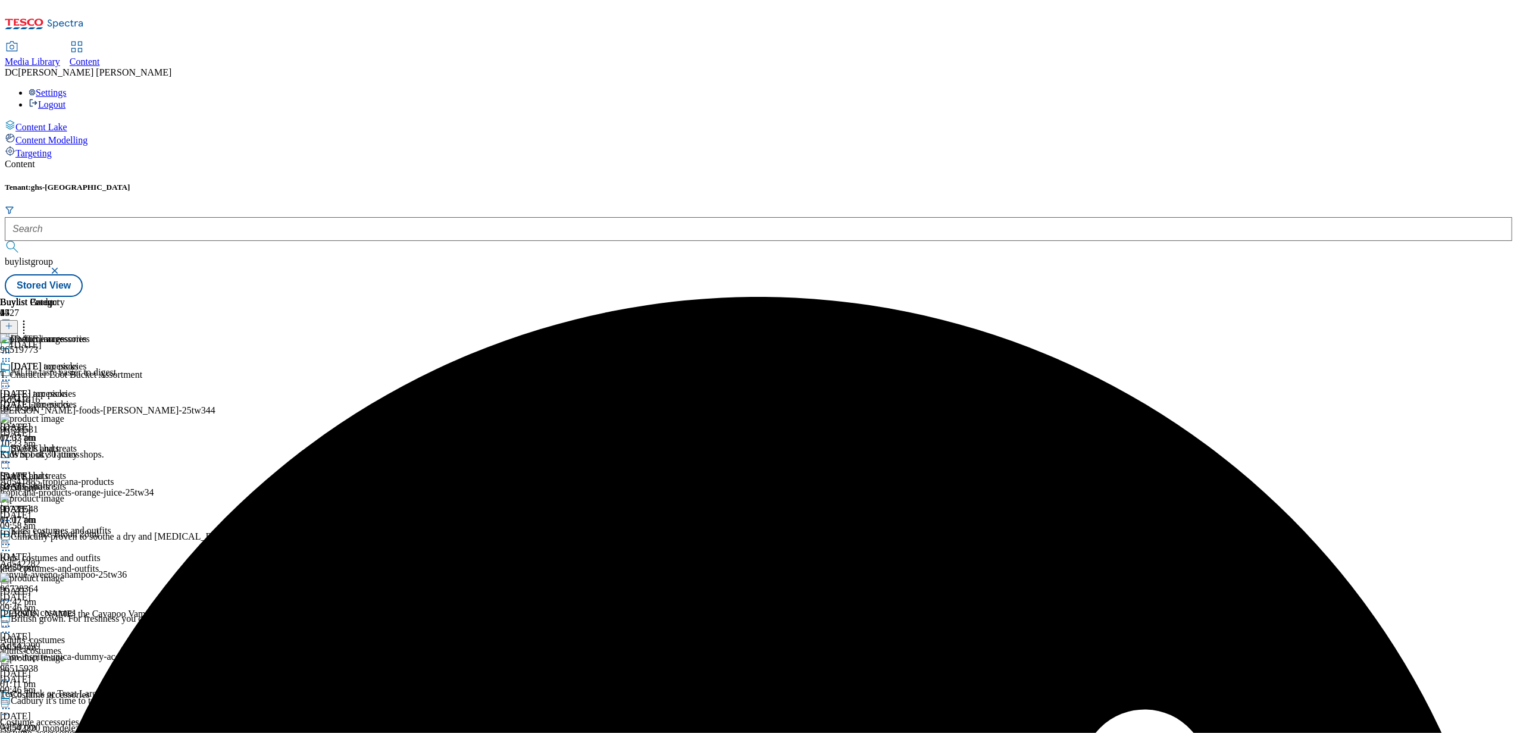
click at [87, 481] on div "halloween-hats" at bounding box center [43, 486] width 87 height 11
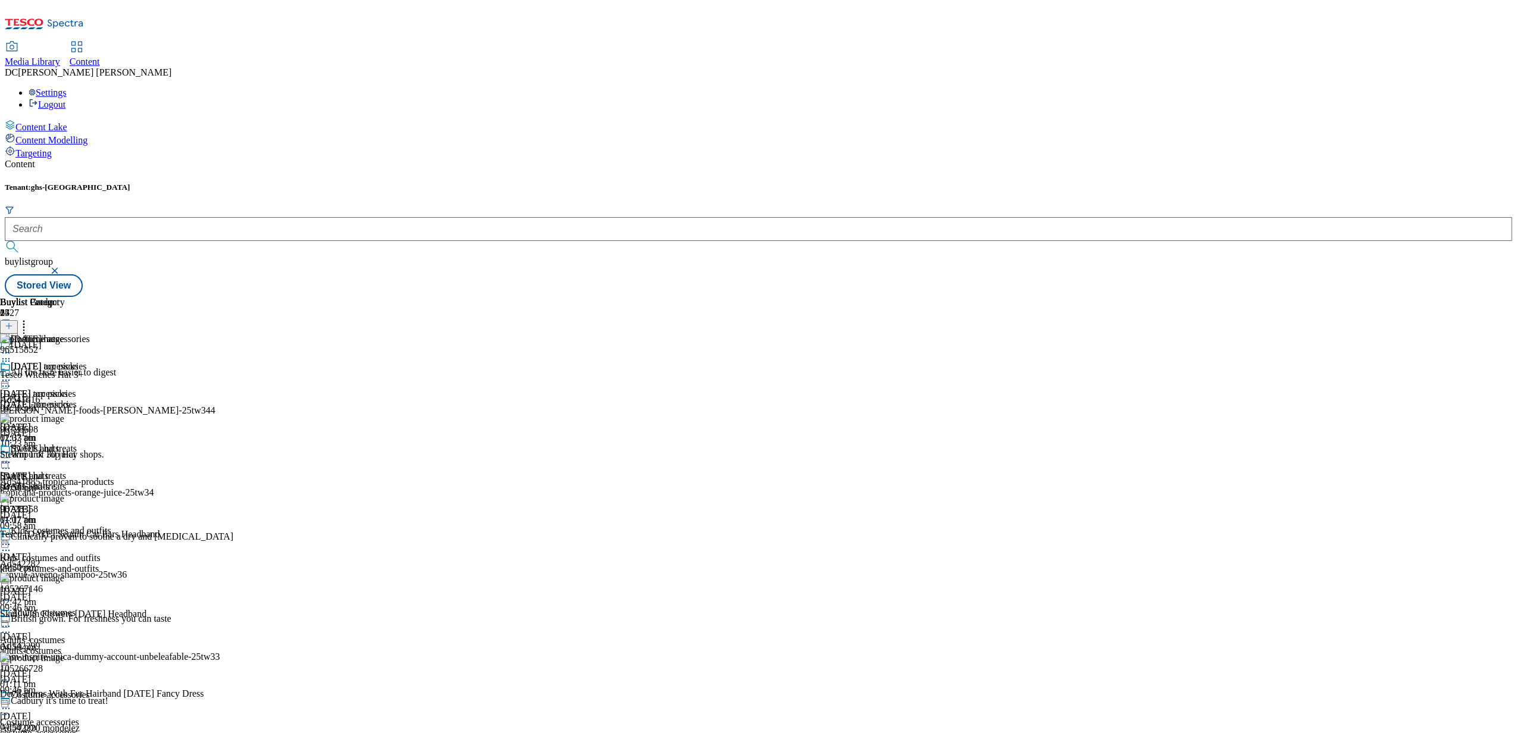
click at [87, 399] on div "halloween-accessories" at bounding box center [43, 404] width 87 height 11
click at [12, 374] on icon at bounding box center [6, 380] width 12 height 12
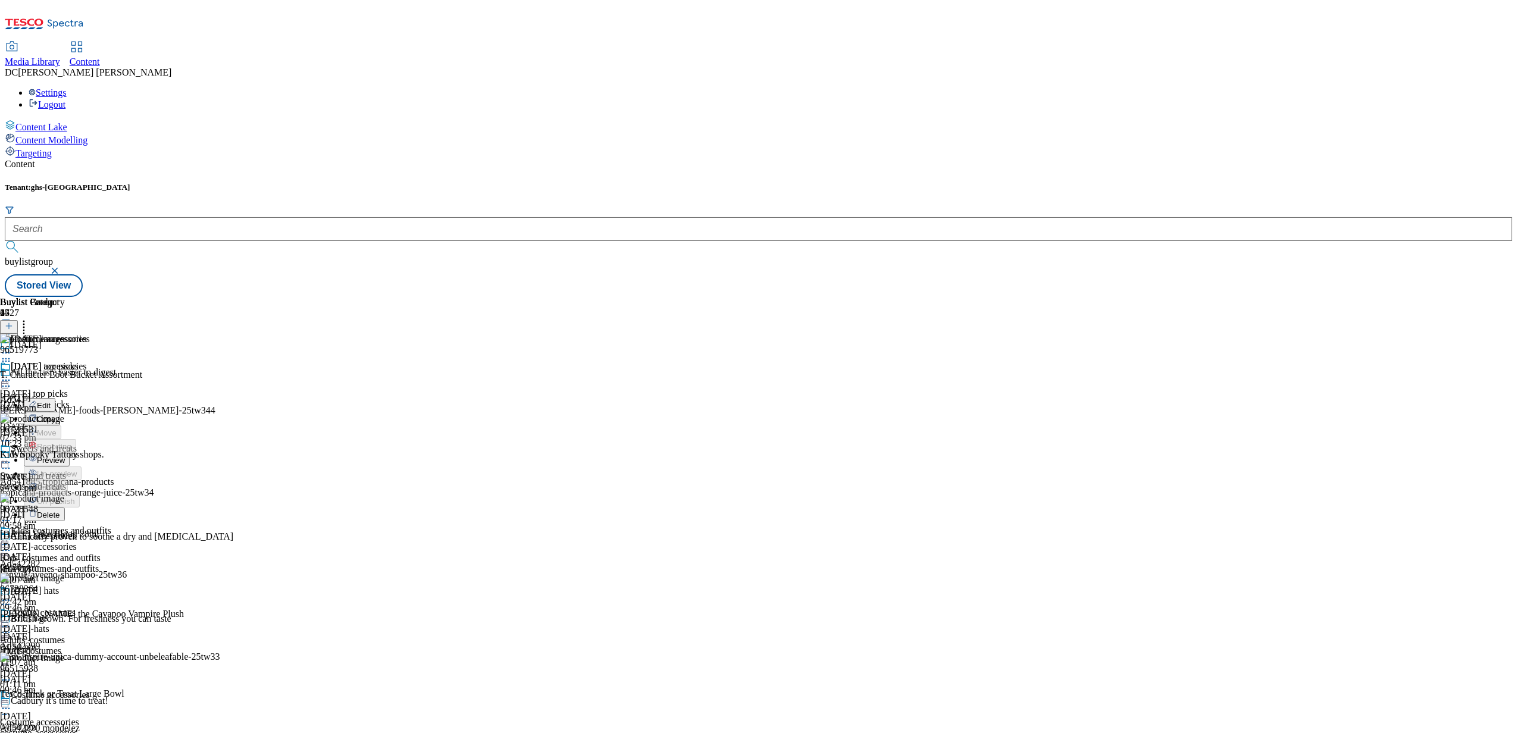
click at [70, 453] on button "Preview" at bounding box center [47, 460] width 46 height 14
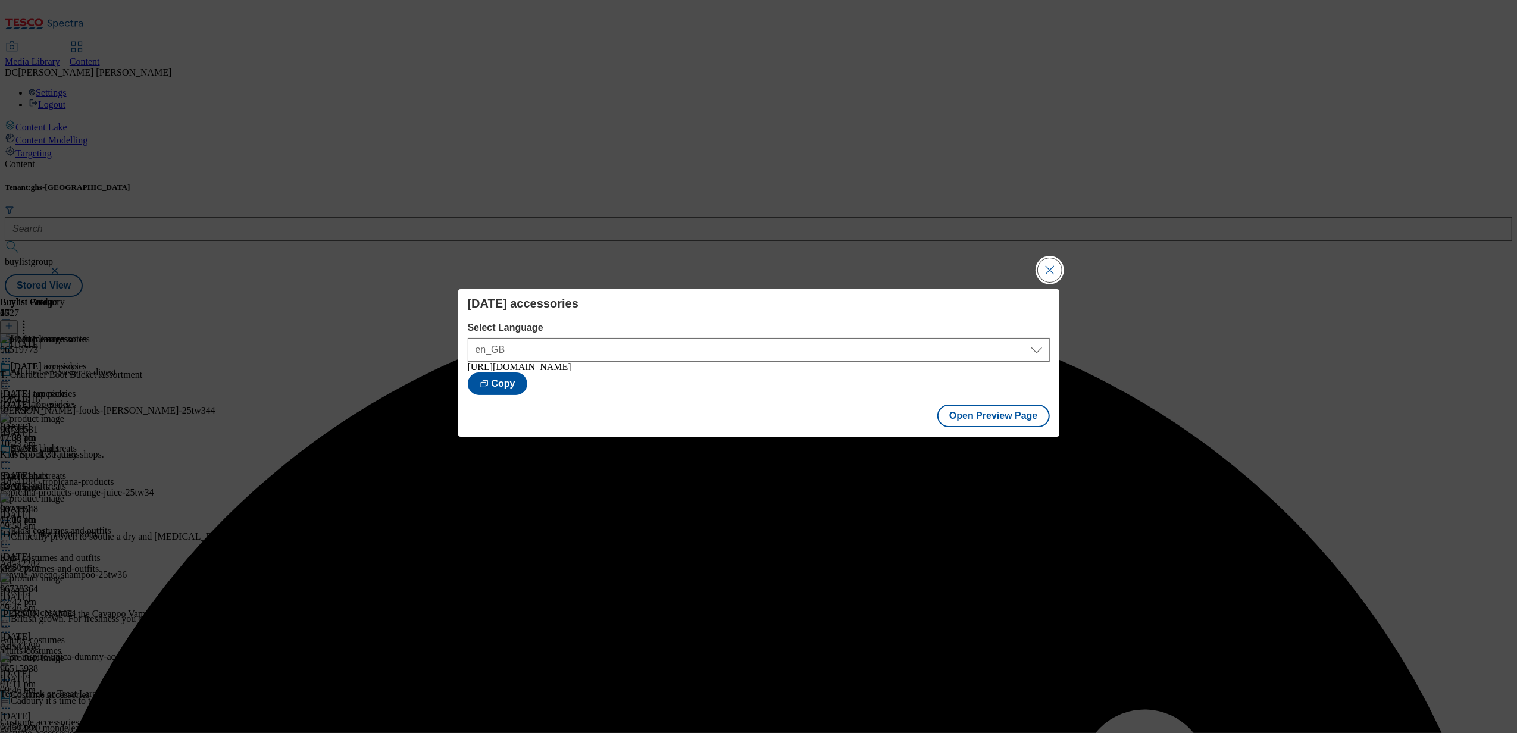
click at [1051, 262] on button "Close Modal" at bounding box center [1050, 270] width 24 height 24
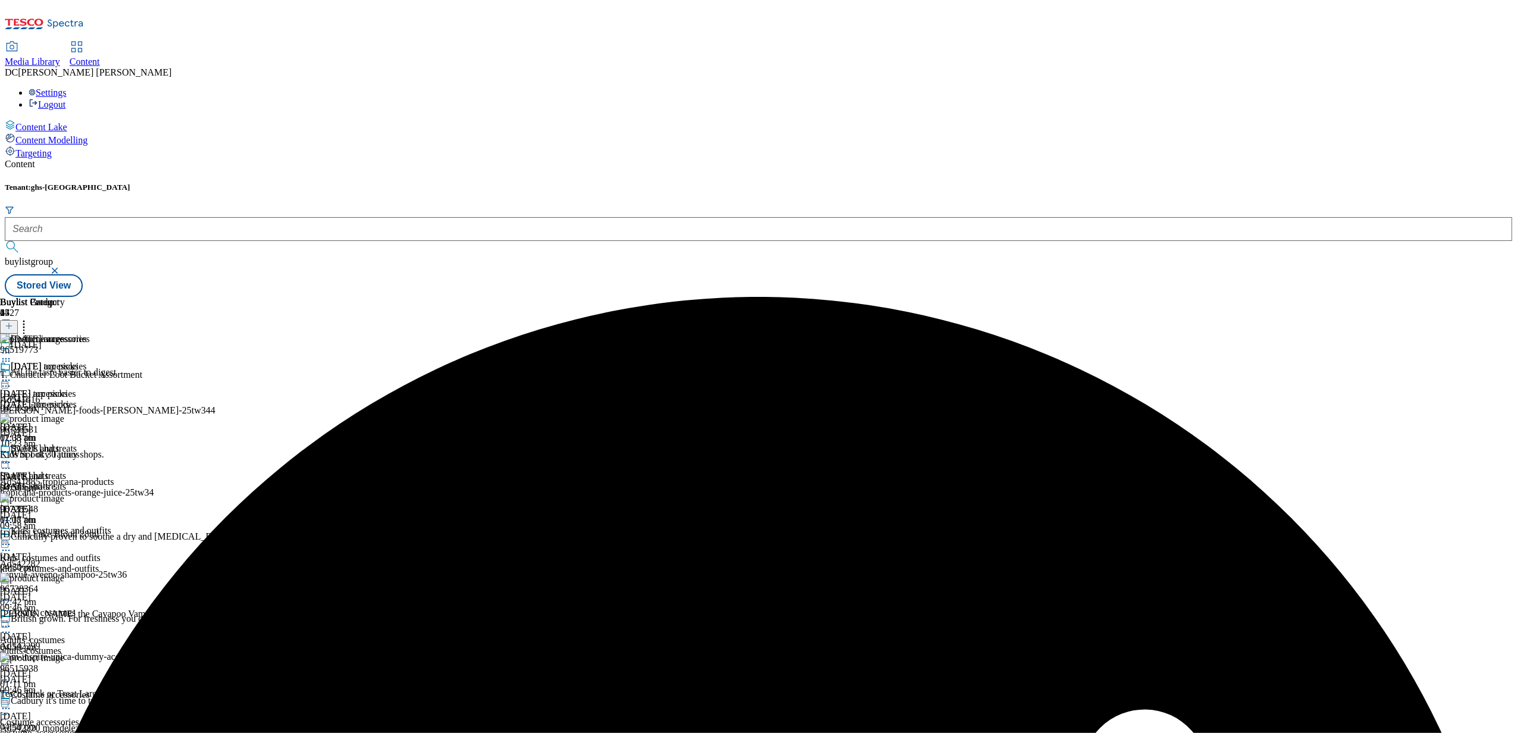
click at [12, 374] on icon at bounding box center [6, 380] width 12 height 12
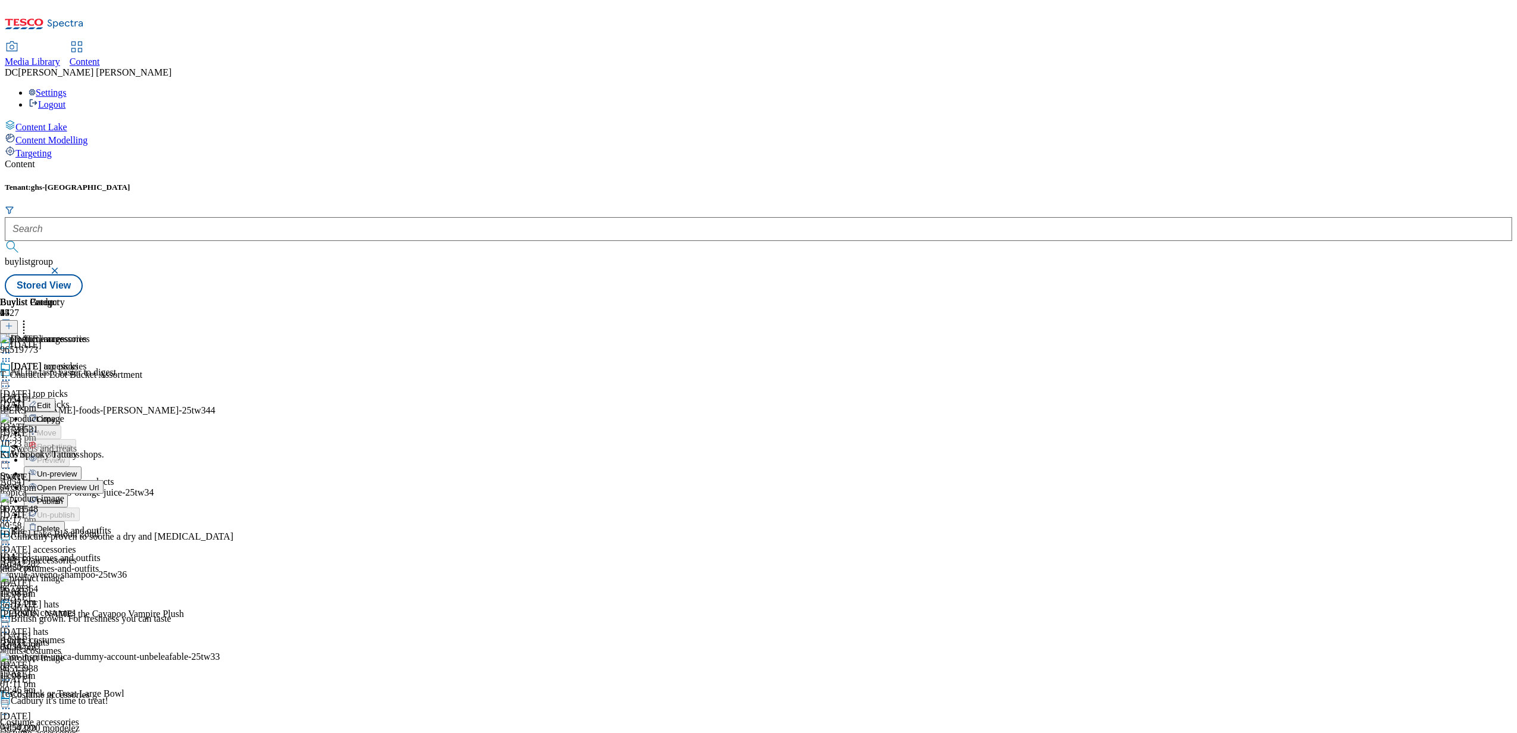
click at [63, 497] on span "Publish" at bounding box center [50, 501] width 26 height 9
click at [87, 481] on div "halloween-hats" at bounding box center [43, 486] width 87 height 11
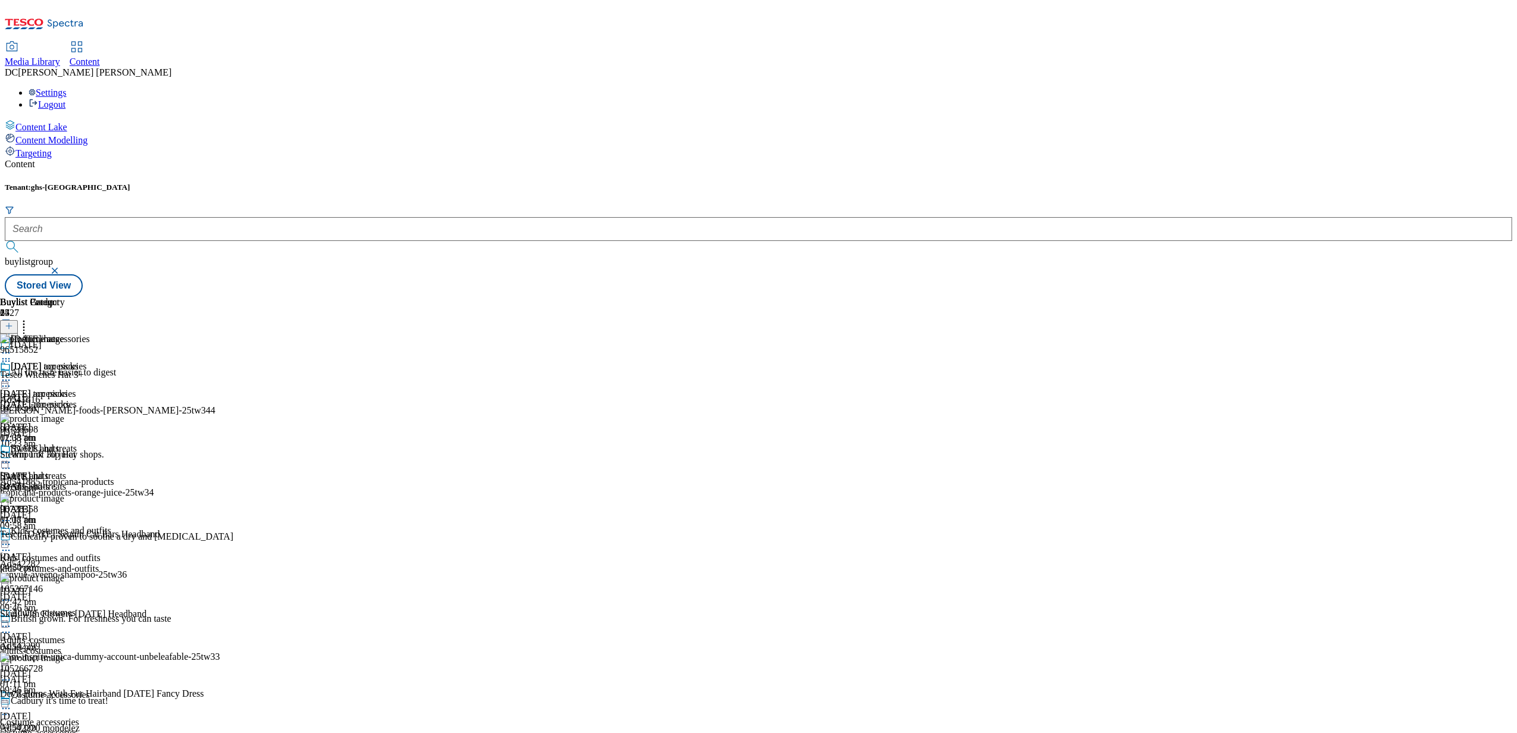
click at [87, 399] on div "halloween-accessories" at bounding box center [43, 404] width 87 height 11
click at [87, 481] on div "halloween-hats" at bounding box center [43, 486] width 87 height 11
